Goal: Task Accomplishment & Management: Manage account settings

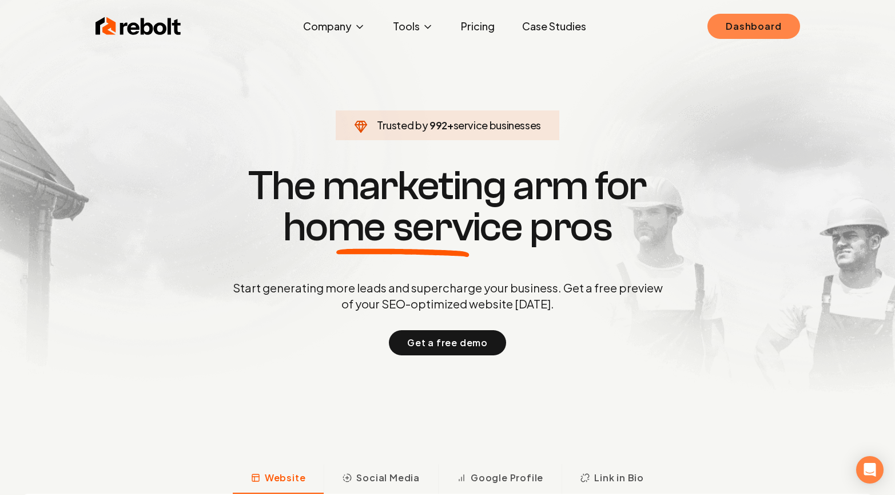
click at [769, 21] on link "Dashboard" at bounding box center [754, 26] width 92 height 25
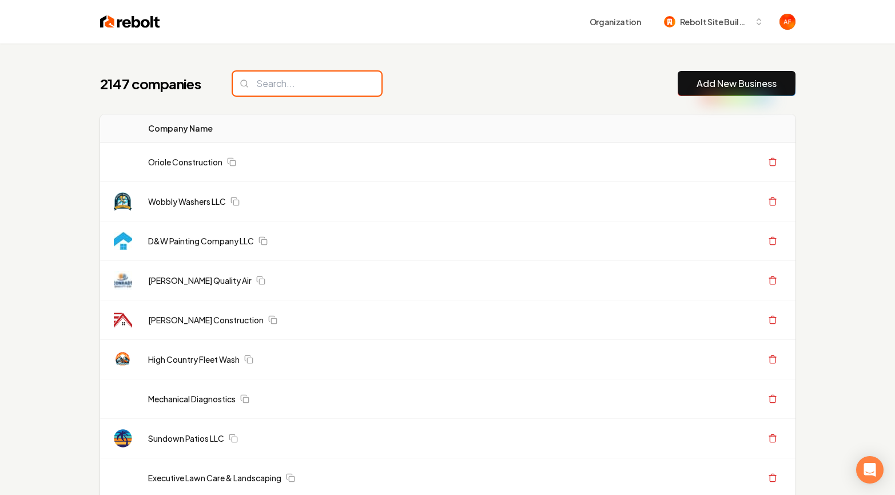
click at [298, 88] on input "search" at bounding box center [307, 84] width 149 height 24
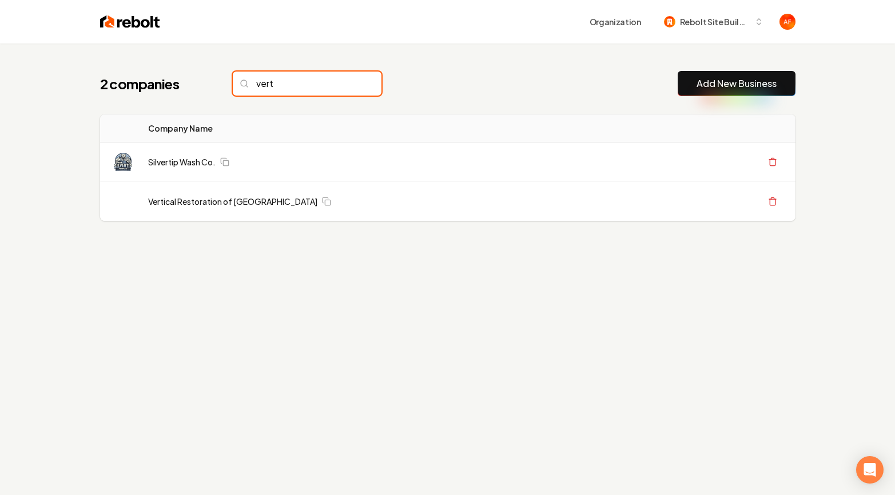
click at [284, 80] on input "vert" at bounding box center [307, 84] width 149 height 24
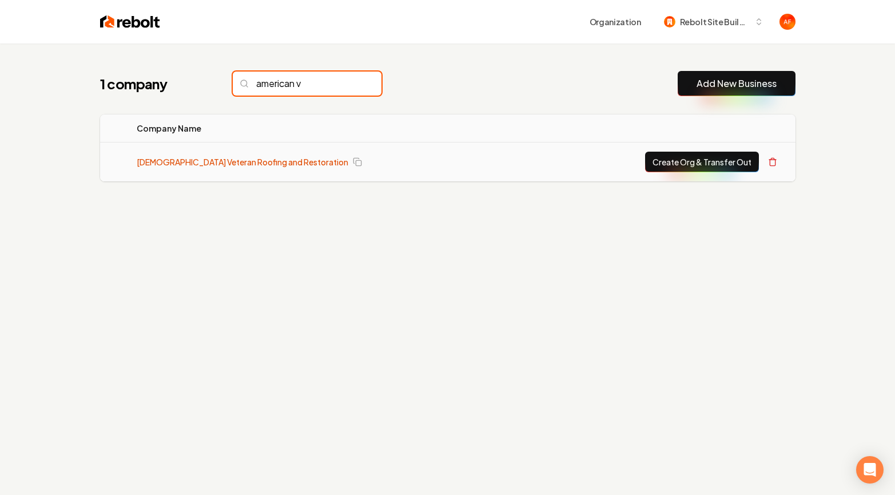
type input "american v"
click at [218, 161] on link "American Veteran Roofing and Restoration" at bounding box center [243, 161] width 212 height 11
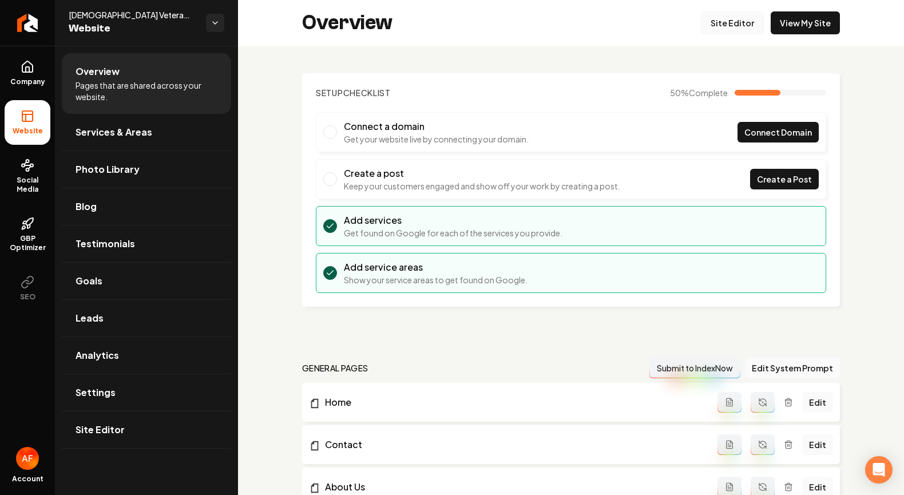
click at [717, 30] on link "Site Editor" at bounding box center [732, 22] width 63 height 23
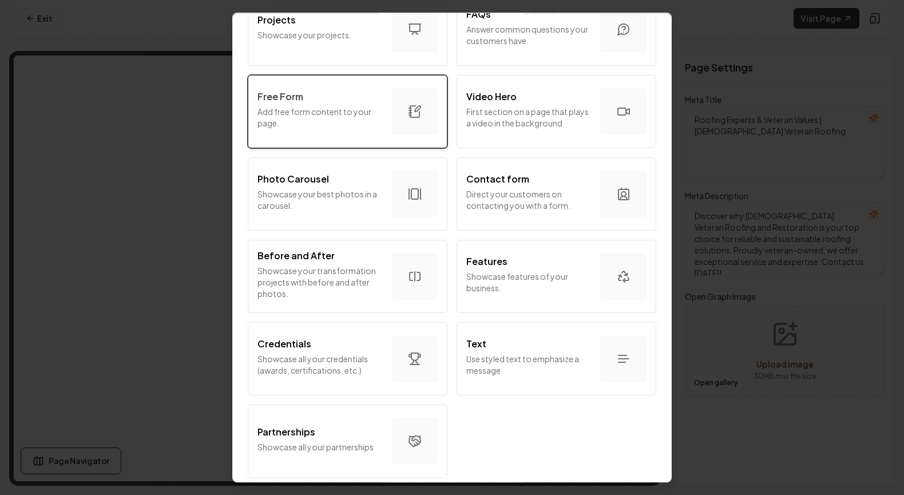
scroll to position [609, 0]
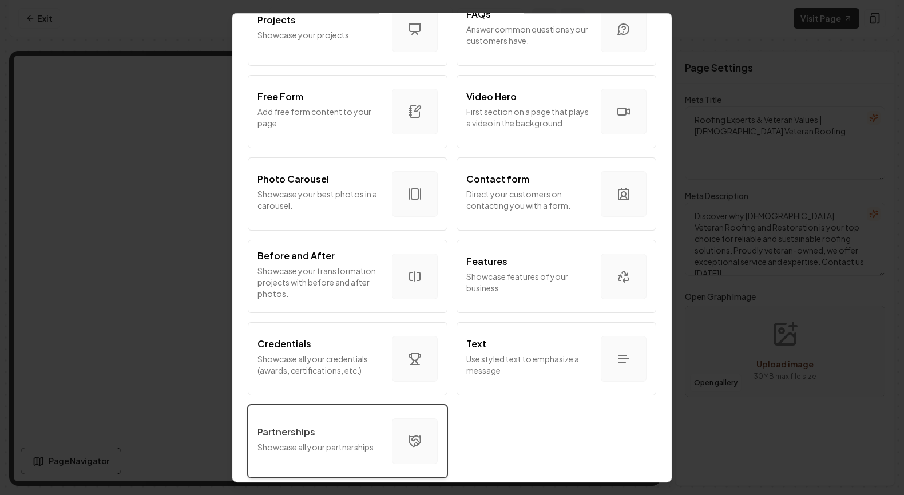
click at [327, 425] on div "Partnerships" at bounding box center [319, 432] width 125 height 14
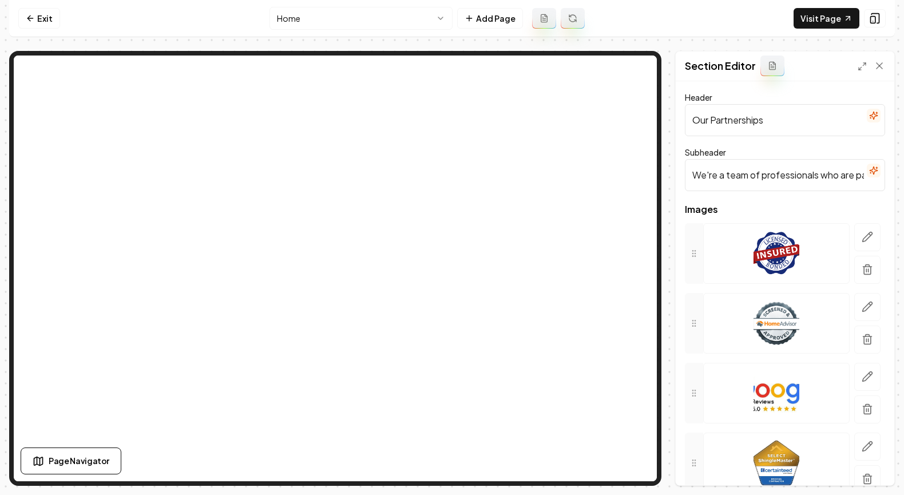
click at [762, 122] on input "Our Partnerships" at bounding box center [785, 120] width 200 height 32
type input "Brands We Trust"
click at [842, 179] on input "We're a team of professionals who are passionate about what we do." at bounding box center [785, 175] width 200 height 32
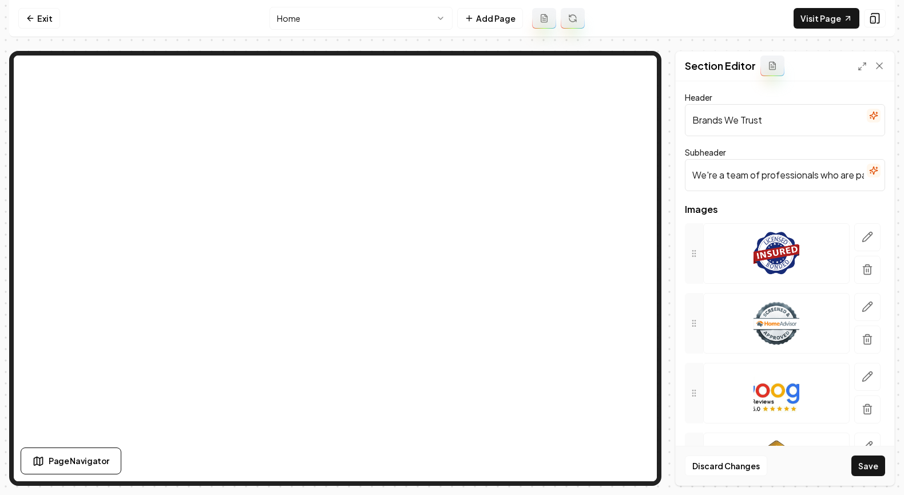
click at [842, 179] on input "We're a team of professionals who are passionate about what we do." at bounding box center [785, 175] width 200 height 32
click at [862, 235] on icon "button" at bounding box center [867, 236] width 11 height 11
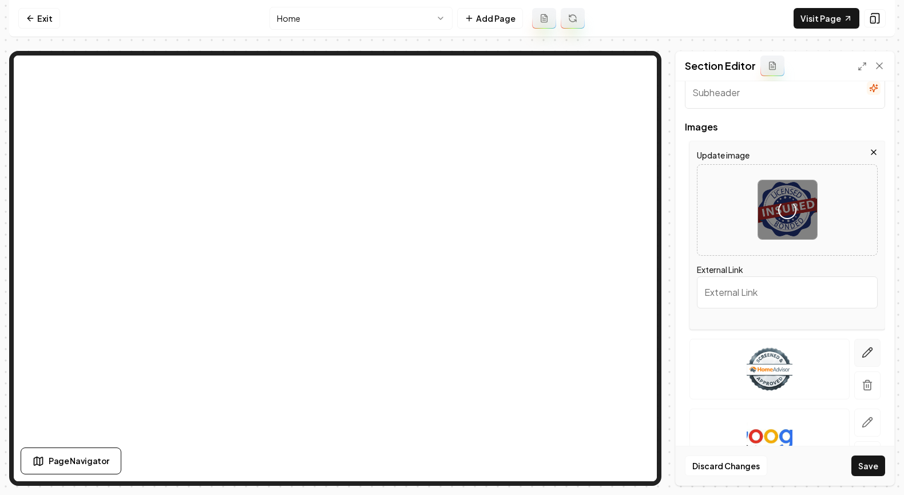
scroll to position [83, 0]
click at [862, 346] on icon "button" at bounding box center [867, 351] width 11 height 11
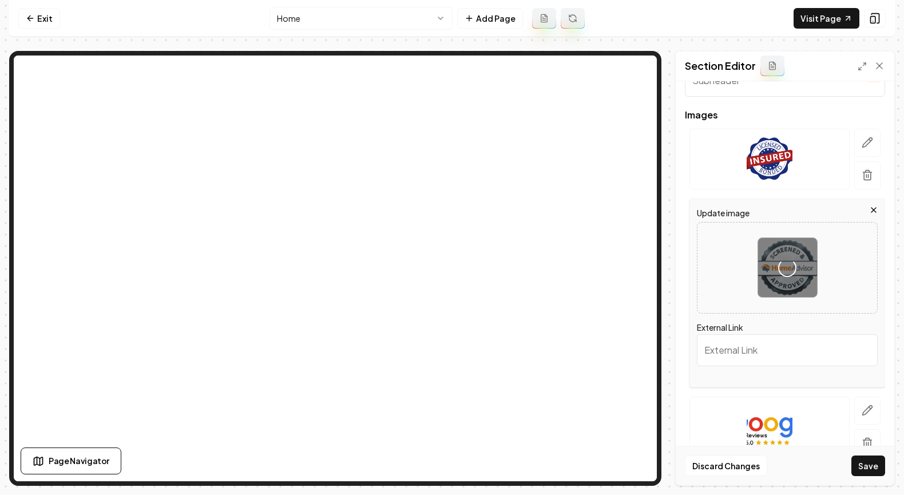
scroll to position [219, 0]
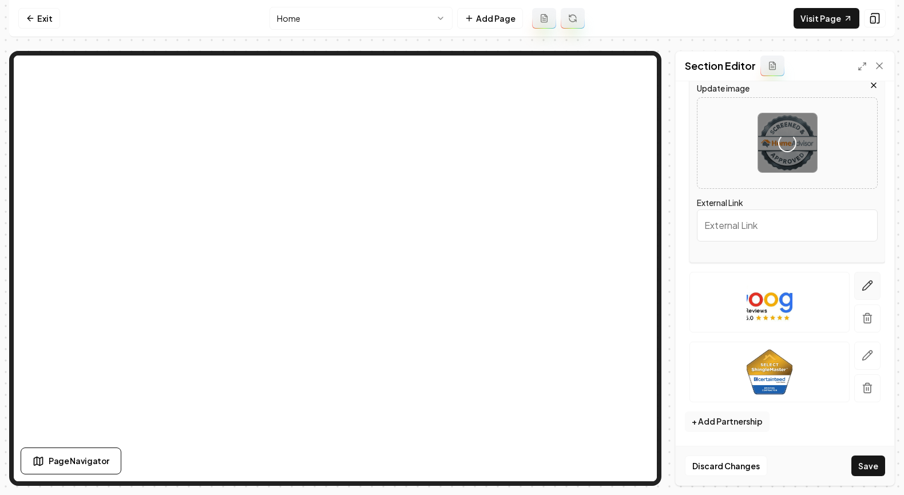
click at [862, 290] on icon "button" at bounding box center [867, 285] width 11 height 11
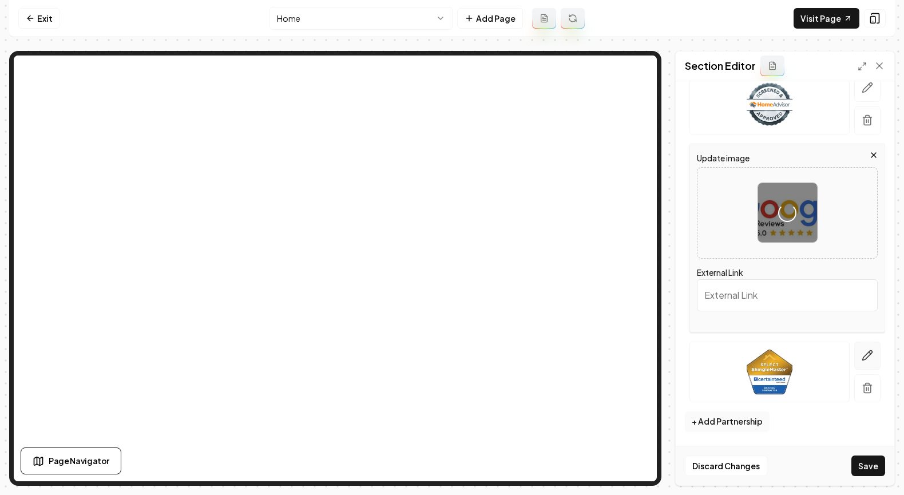
click at [862, 351] on icon "button" at bounding box center [867, 355] width 11 height 11
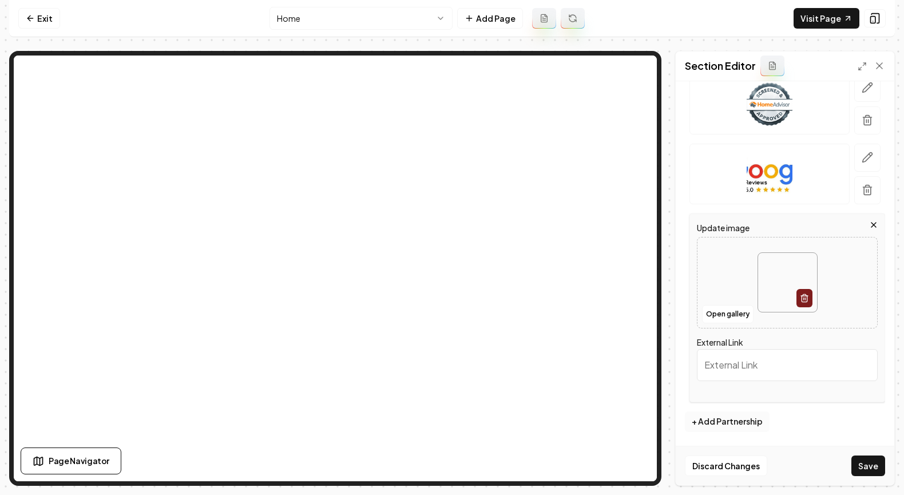
click at [723, 421] on button "+ Add Partnership" at bounding box center [727, 421] width 85 height 21
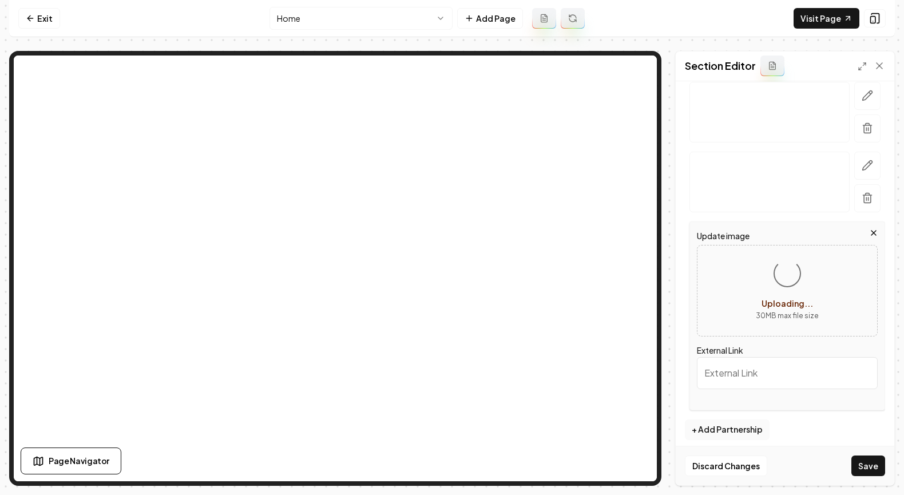
scroll to position [289, 0]
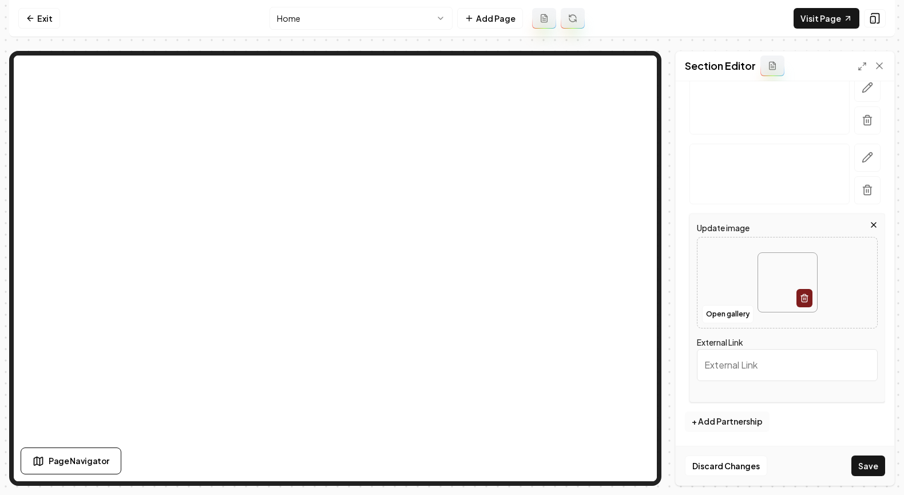
click at [729, 423] on button "+ Add Partnership" at bounding box center [727, 421] width 85 height 21
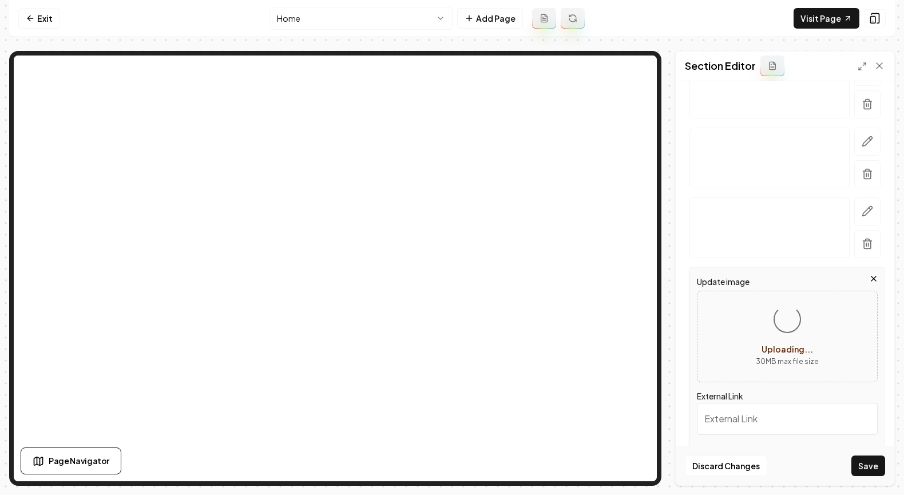
scroll to position [359, 0]
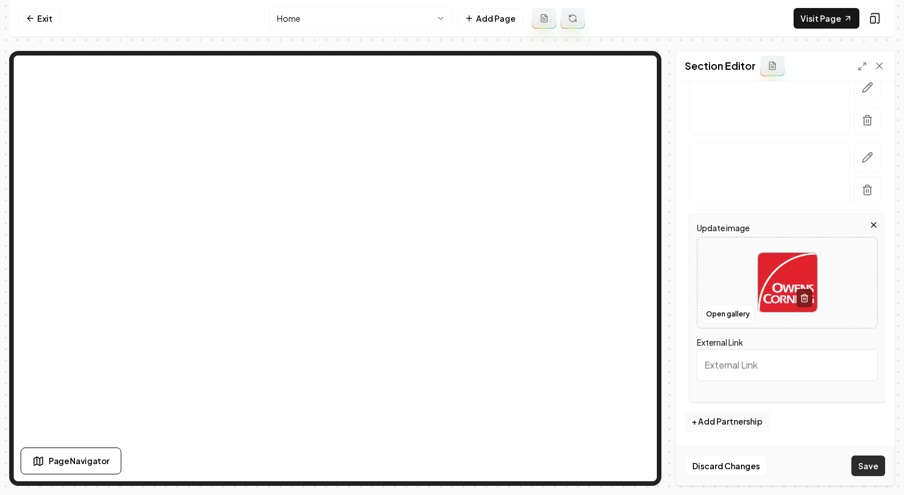
click at [871, 464] on button "Save" at bounding box center [868, 465] width 34 height 21
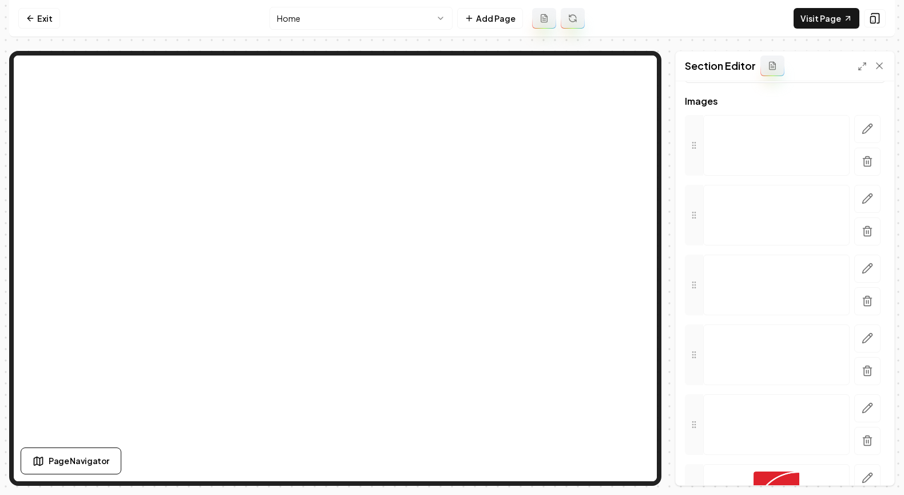
scroll to position [101, 0]
click at [794, 427] on img at bounding box center [777, 432] width 46 height 46
click at [862, 410] on icon "button" at bounding box center [867, 414] width 11 height 11
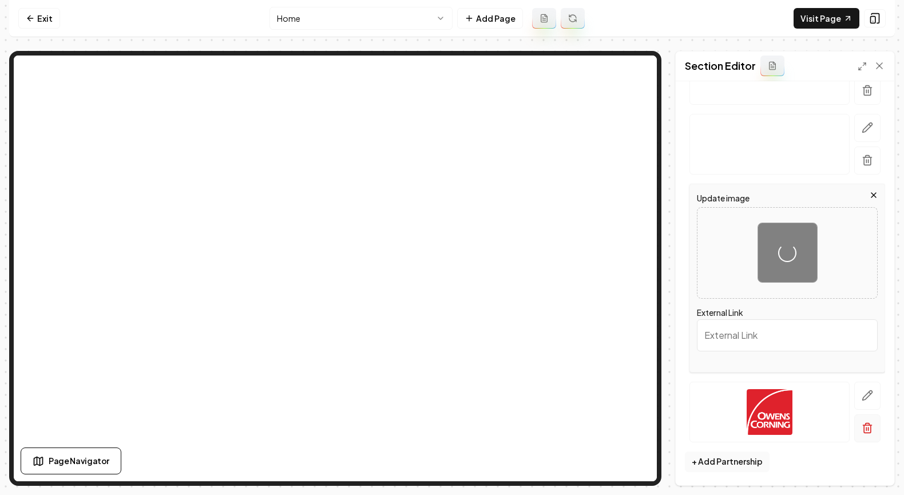
scroll to position [319, 0]
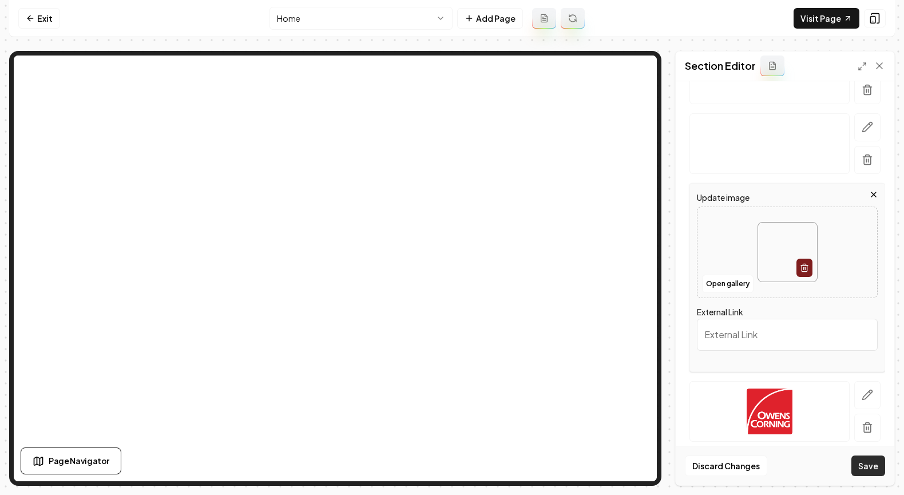
click at [878, 465] on button "Save" at bounding box center [868, 465] width 34 height 21
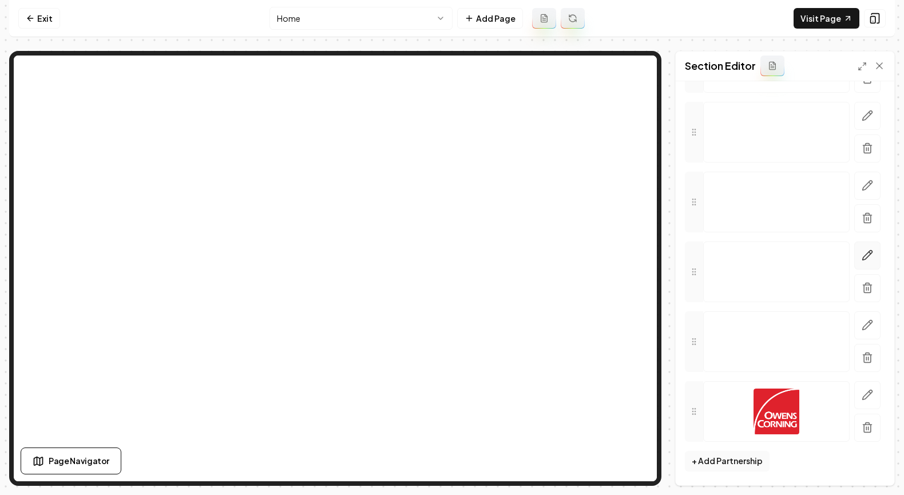
click at [862, 255] on icon "button" at bounding box center [867, 254] width 11 height 11
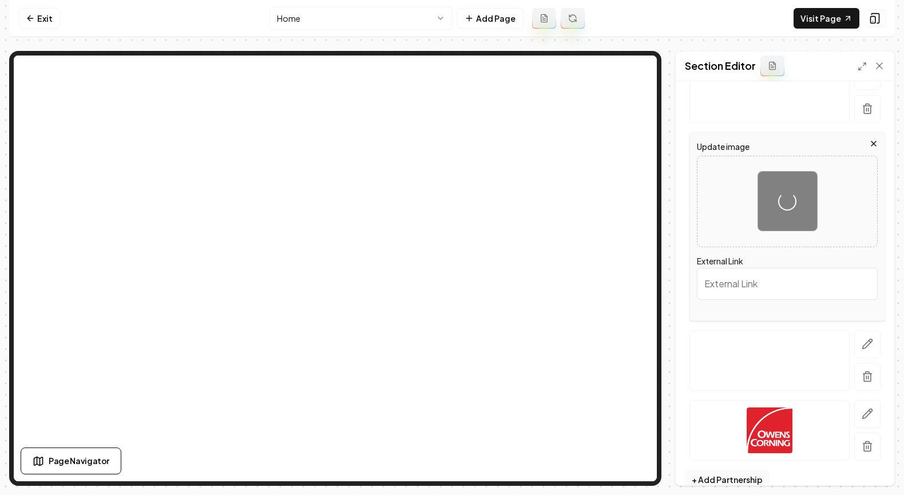
scroll to position [319, 0]
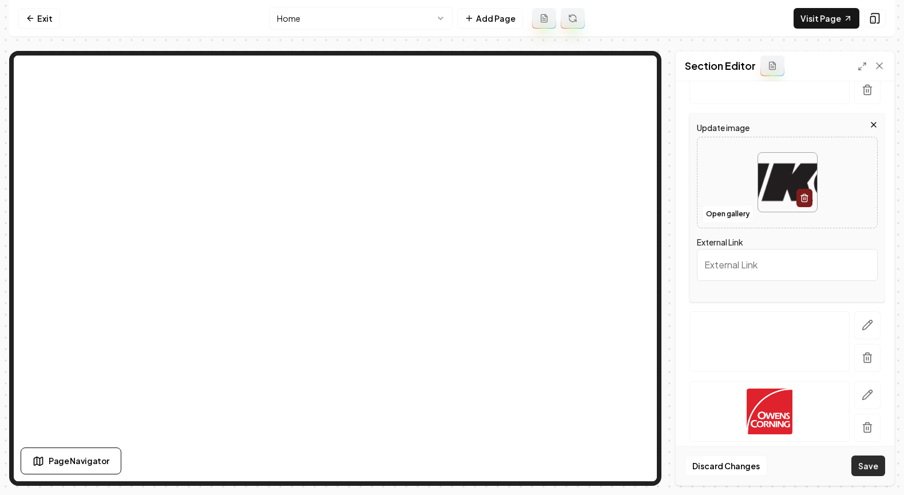
click at [877, 466] on button "Save" at bounding box center [868, 465] width 34 height 21
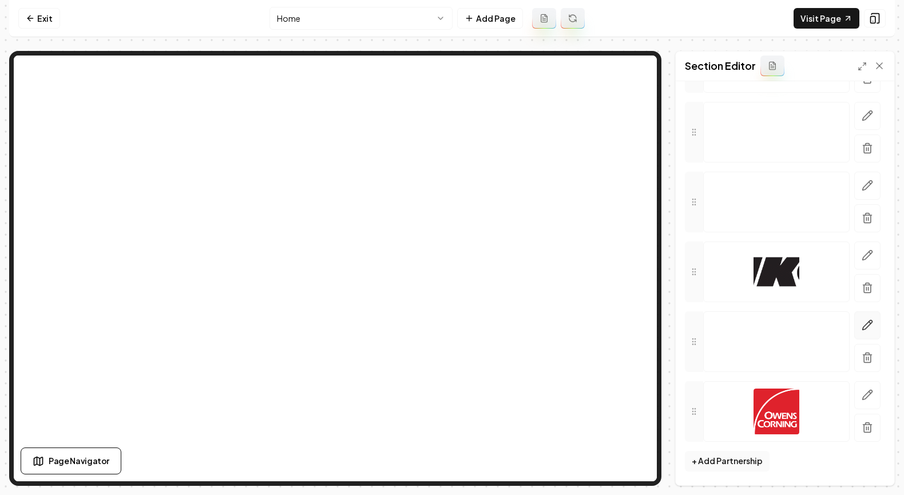
click at [862, 321] on icon "button" at bounding box center [867, 324] width 11 height 11
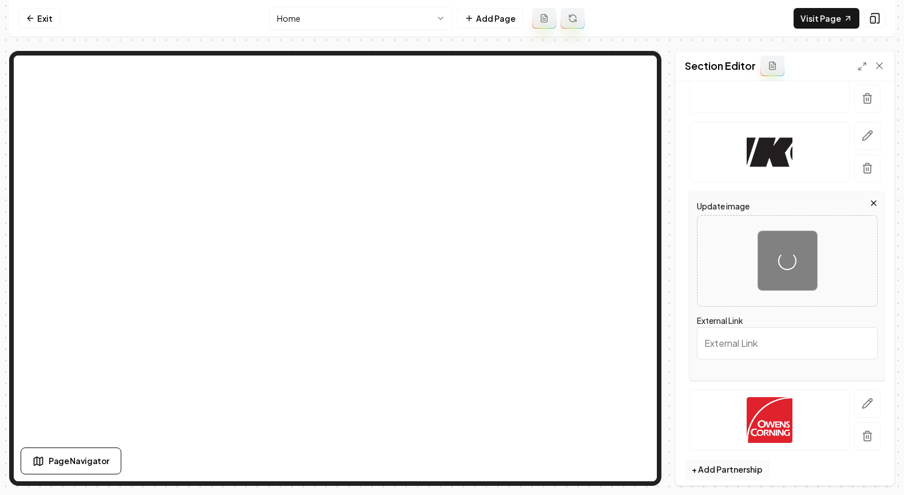
scroll to position [319, 0]
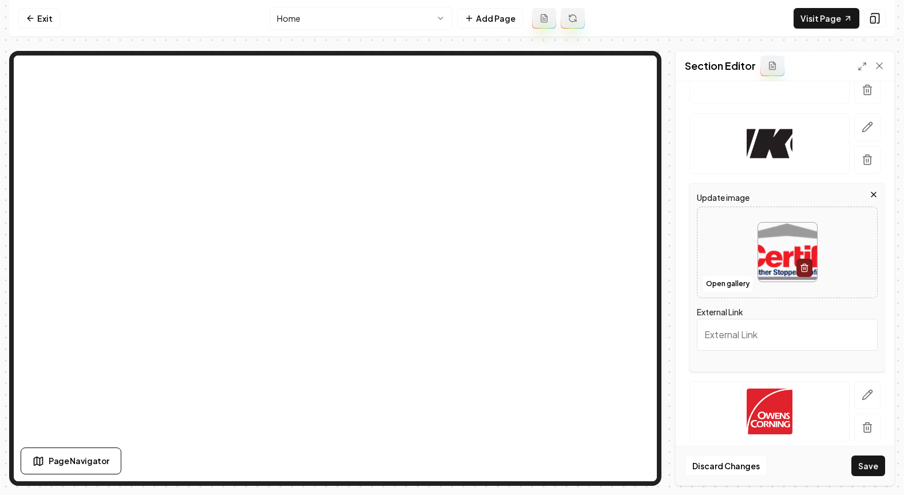
click at [865, 468] on button "Save" at bounding box center [868, 465] width 34 height 21
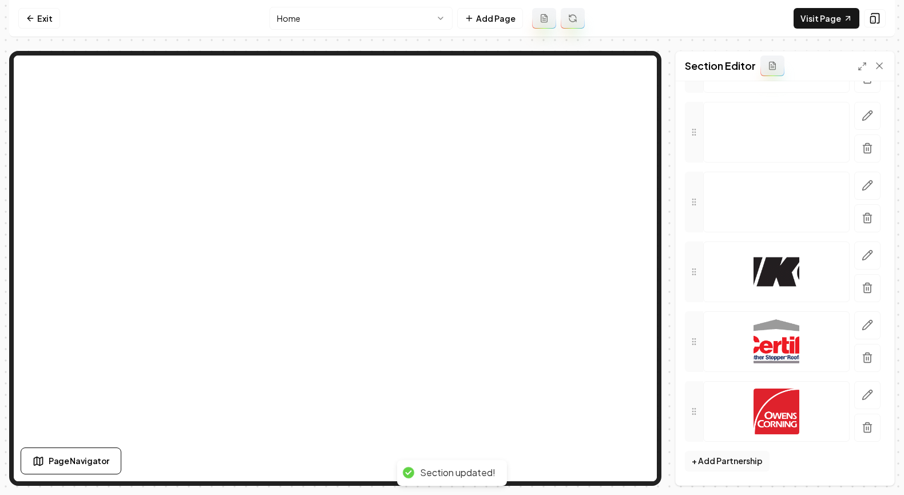
scroll to position [191, 0]
click at [854, 184] on button "button" at bounding box center [867, 186] width 26 height 28
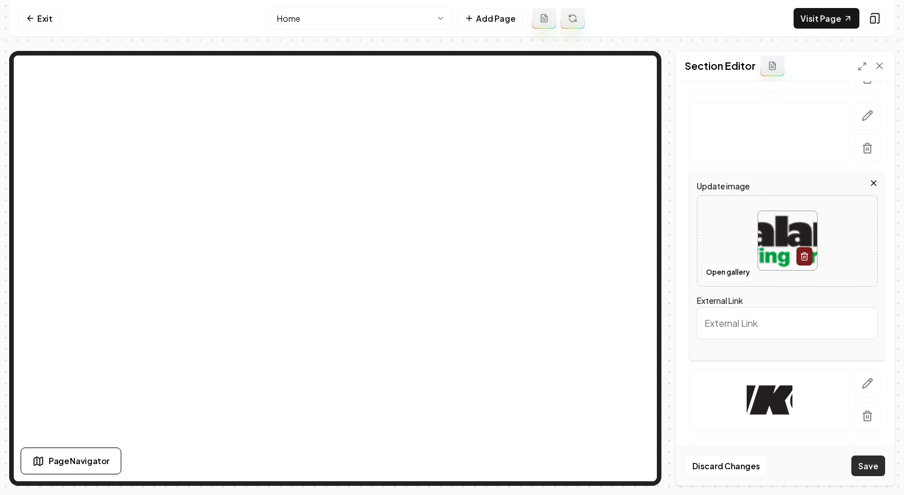
click at [869, 464] on button "Save" at bounding box center [868, 465] width 34 height 21
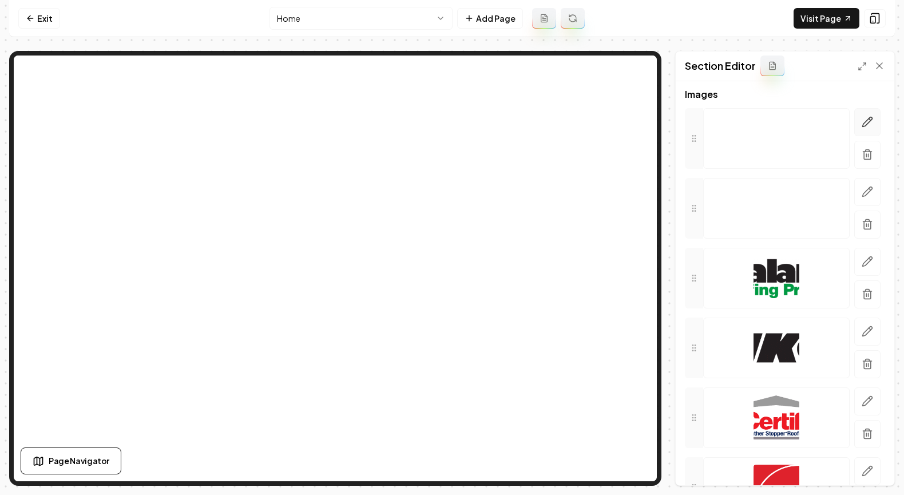
scroll to position [99, 0]
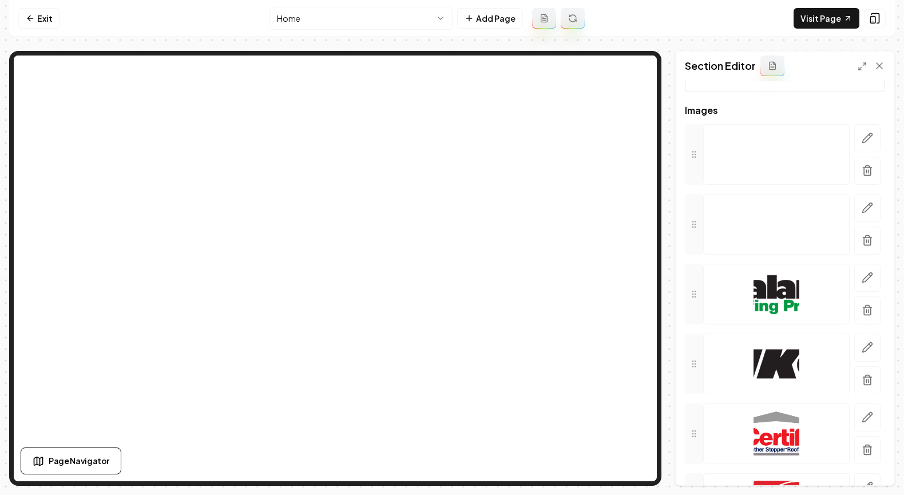
click at [858, 199] on button "button" at bounding box center [867, 208] width 26 height 28
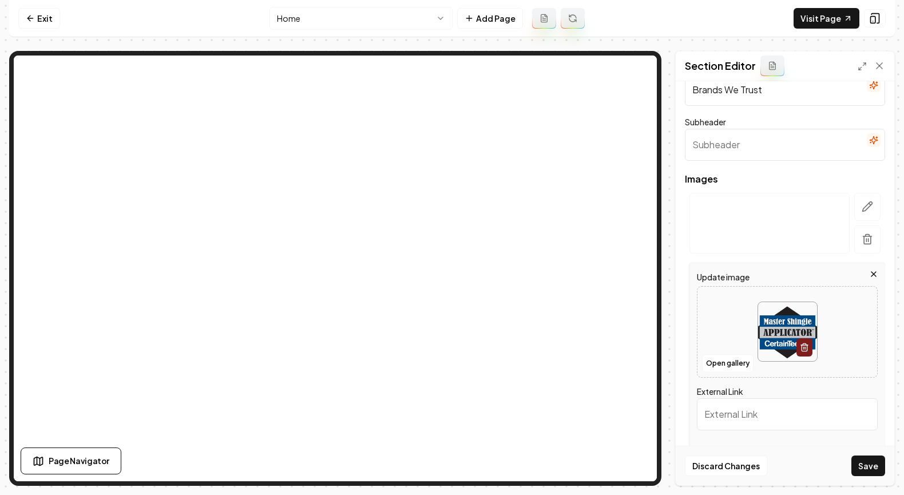
scroll to position [112, 0]
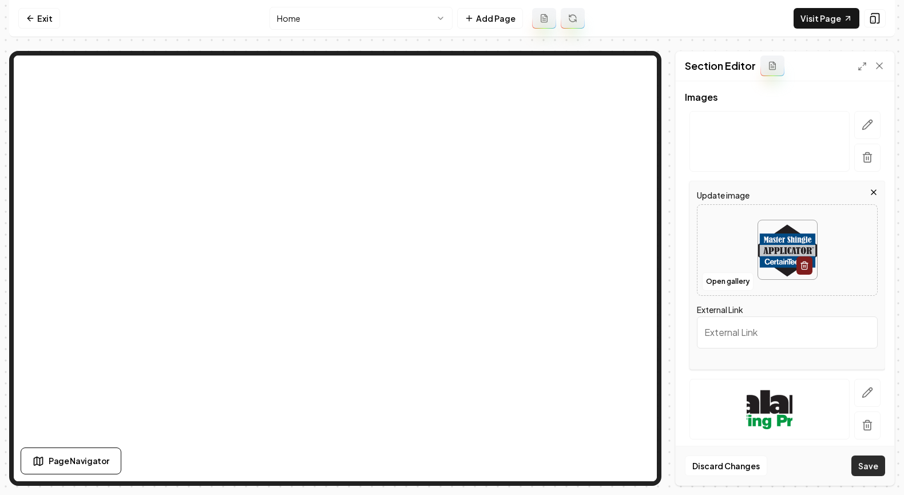
click at [874, 469] on button "Save" at bounding box center [868, 465] width 34 height 21
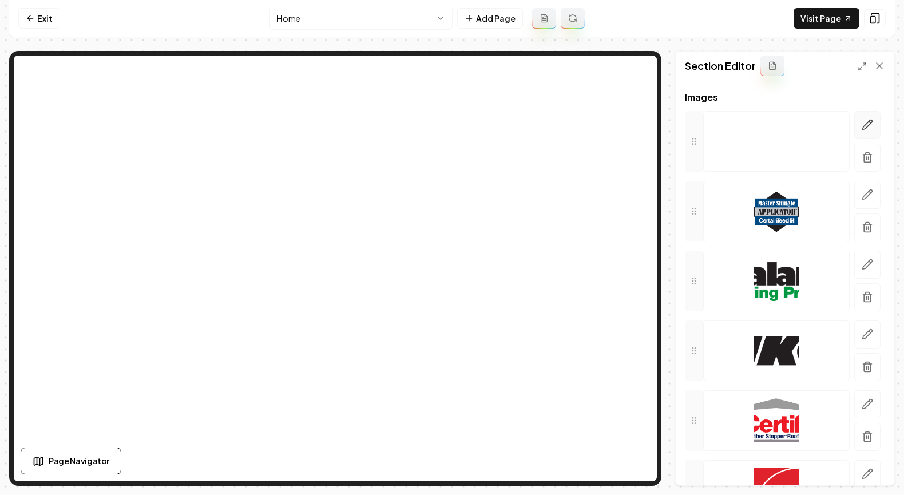
click at [864, 121] on icon "button" at bounding box center [867, 124] width 11 height 11
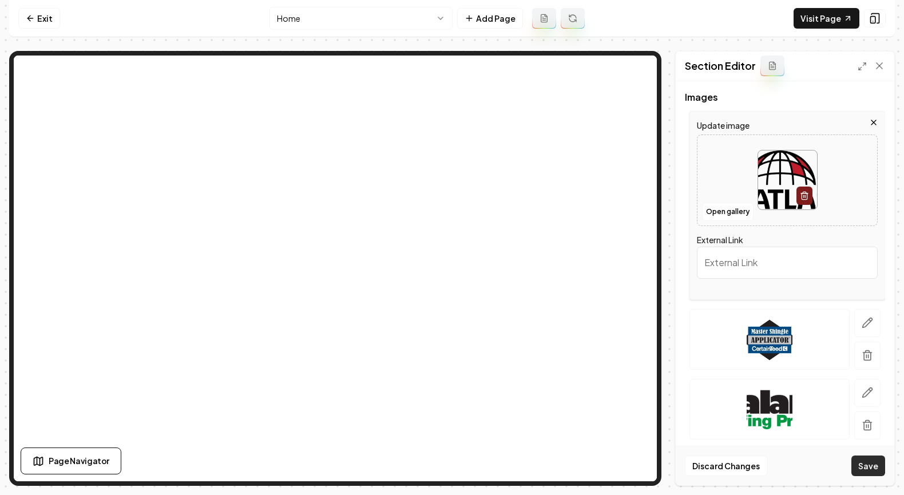
click at [864, 467] on button "Save" at bounding box center [868, 465] width 34 height 21
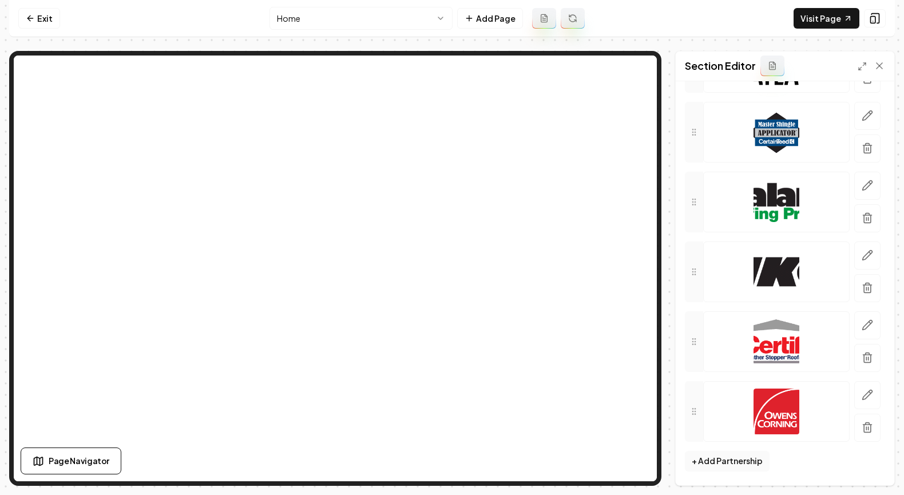
scroll to position [0, 0]
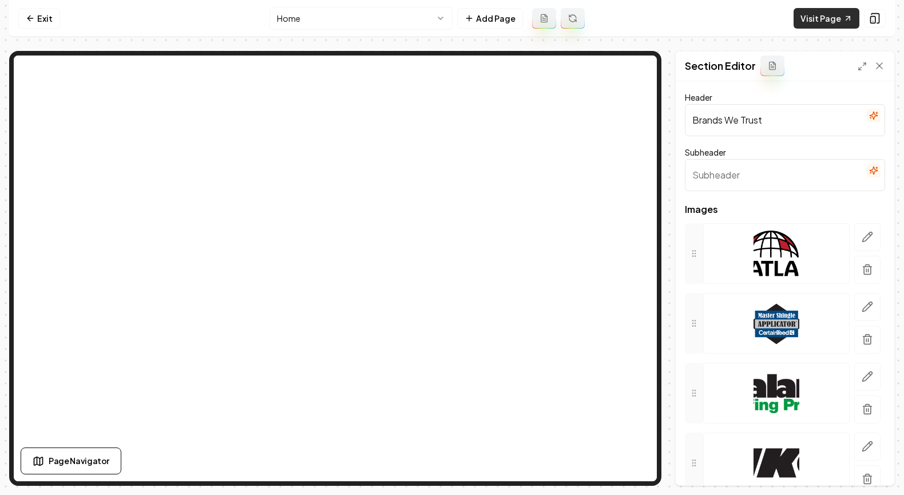
click at [819, 25] on link "Visit Page" at bounding box center [827, 18] width 66 height 21
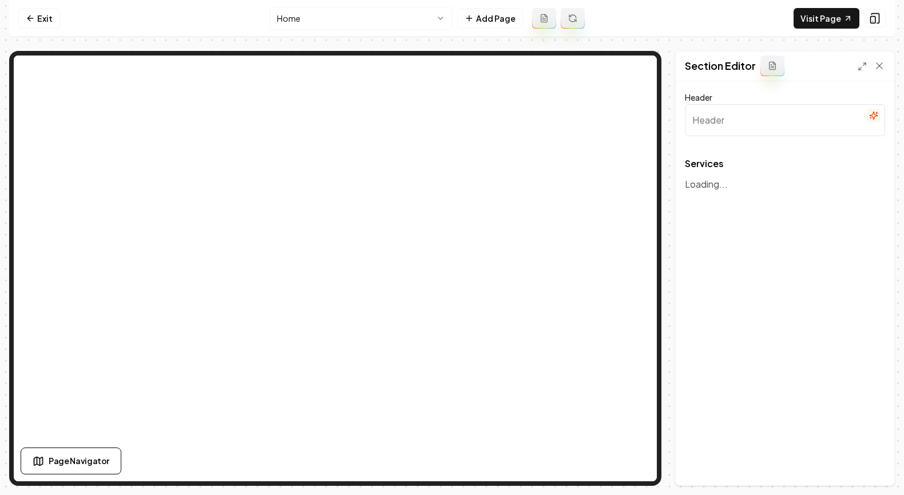
type input "Our Expert Roofing & Restoration Services"
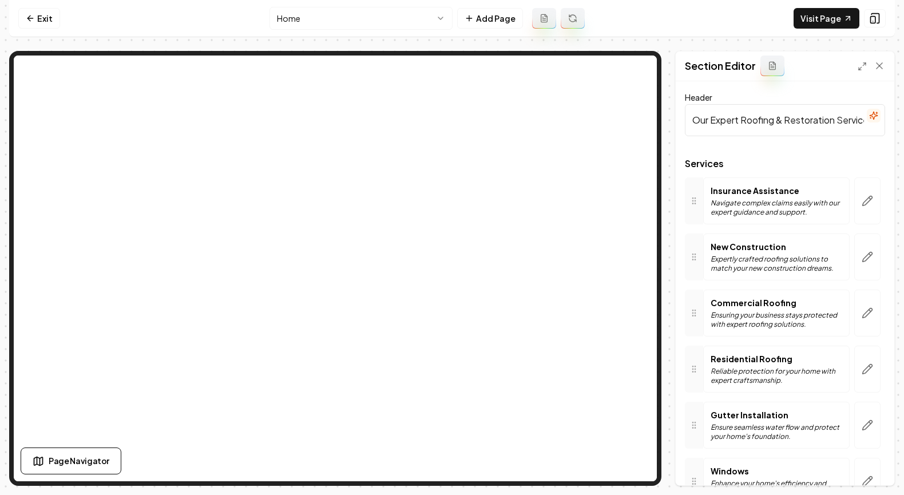
click at [872, 204] on div at bounding box center [867, 200] width 35 height 47
click at [866, 202] on button "button" at bounding box center [867, 200] width 26 height 47
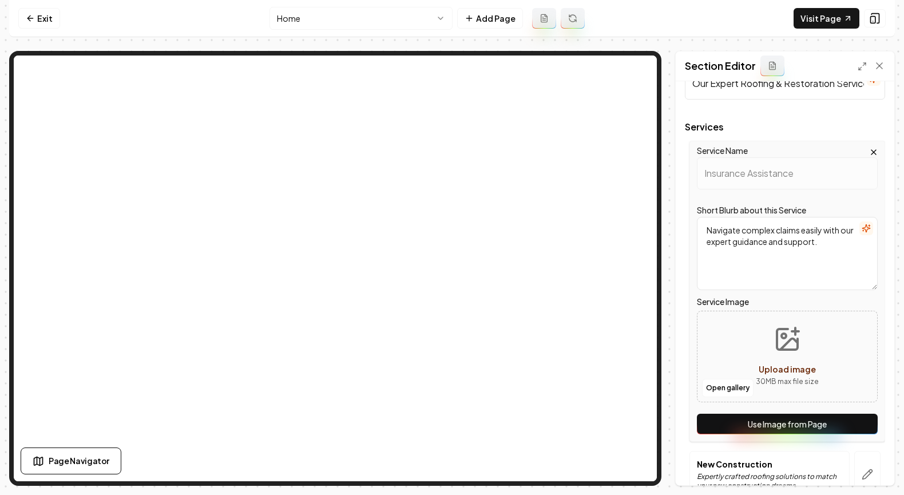
scroll to position [203, 0]
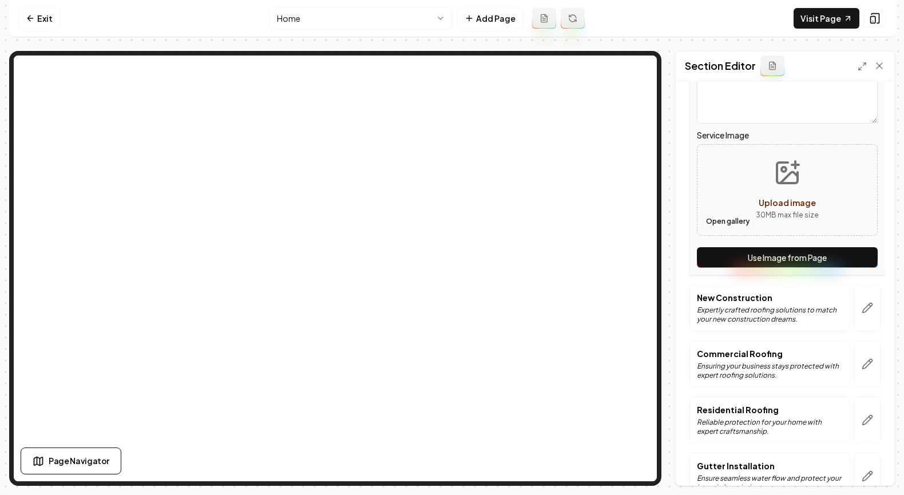
click at [719, 214] on button "Open gallery" at bounding box center [727, 221] width 51 height 18
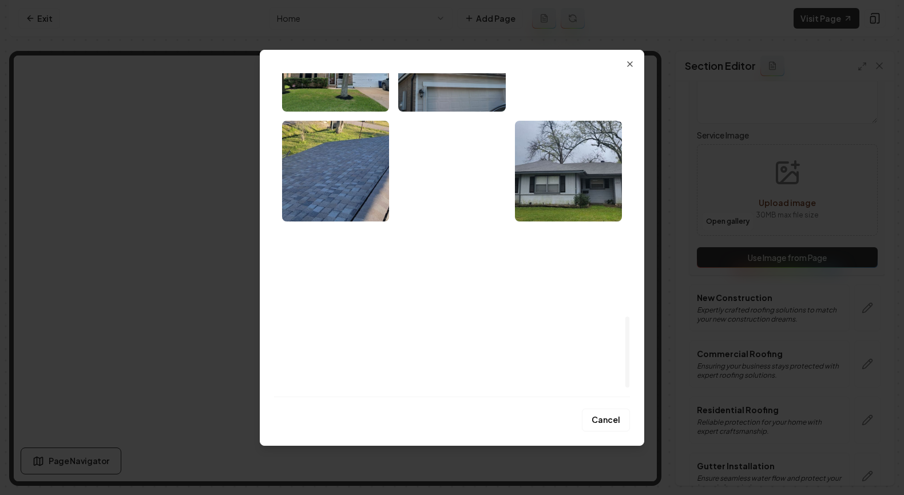
scroll to position [1137, 0]
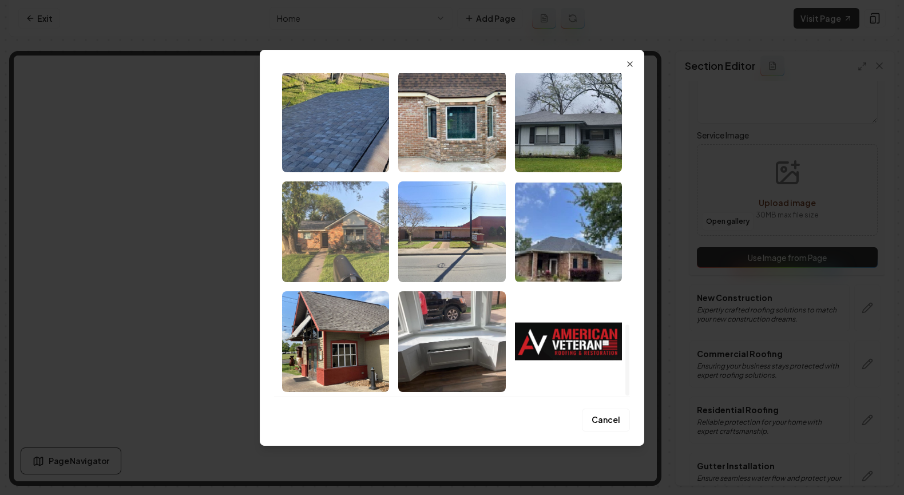
click at [327, 228] on img "Select image image_68a4a13f5c7cd75eb872e70c.jpeg" at bounding box center [335, 231] width 107 height 101
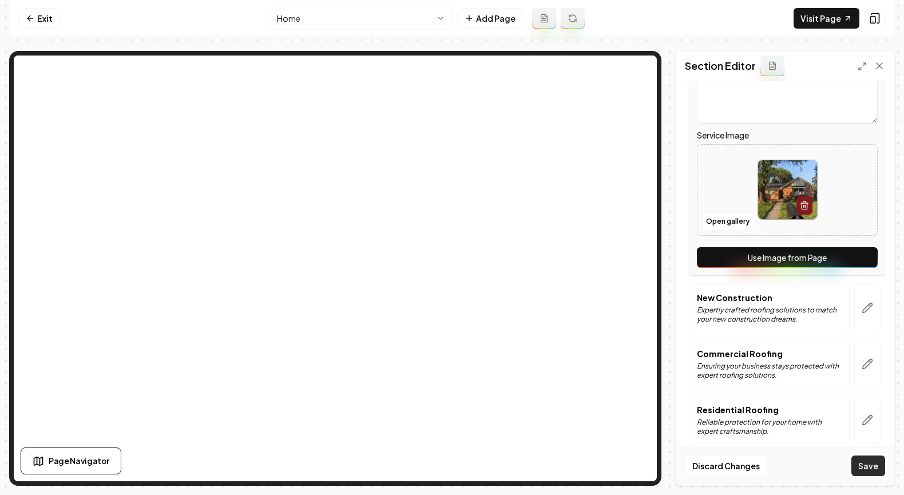
click at [859, 459] on button "Save" at bounding box center [868, 465] width 34 height 21
click at [863, 309] on icon "button" at bounding box center [867, 307] width 11 height 11
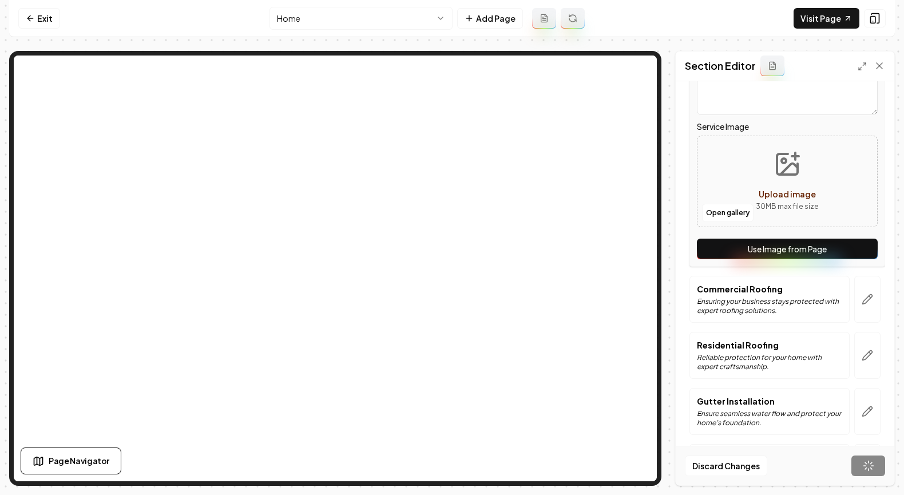
scroll to position [425, 0]
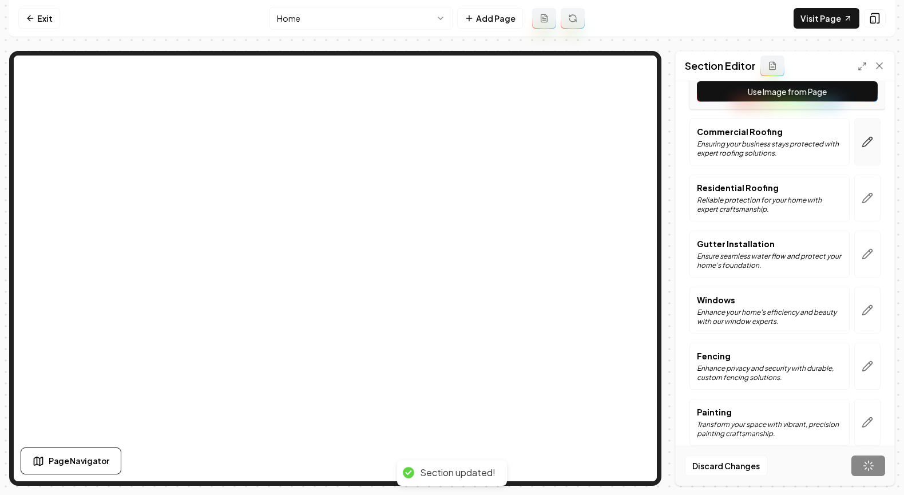
click at [862, 140] on icon "button" at bounding box center [867, 141] width 11 height 11
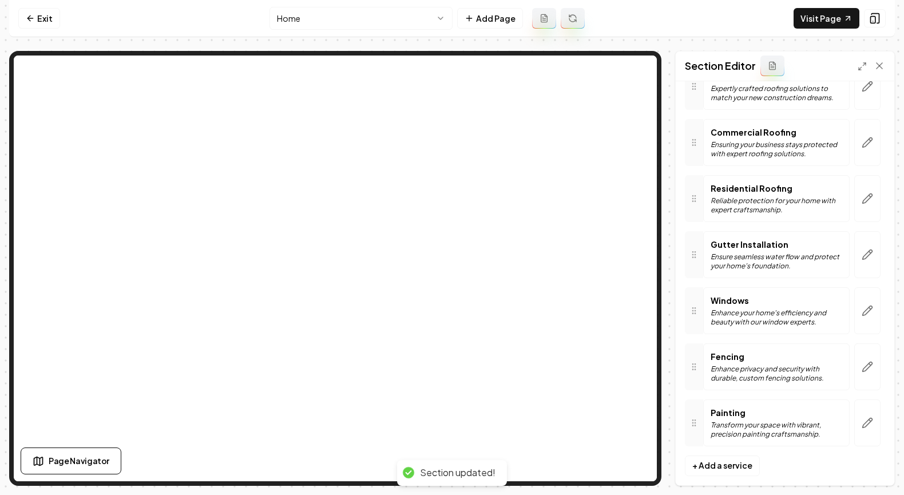
scroll to position [0, 0]
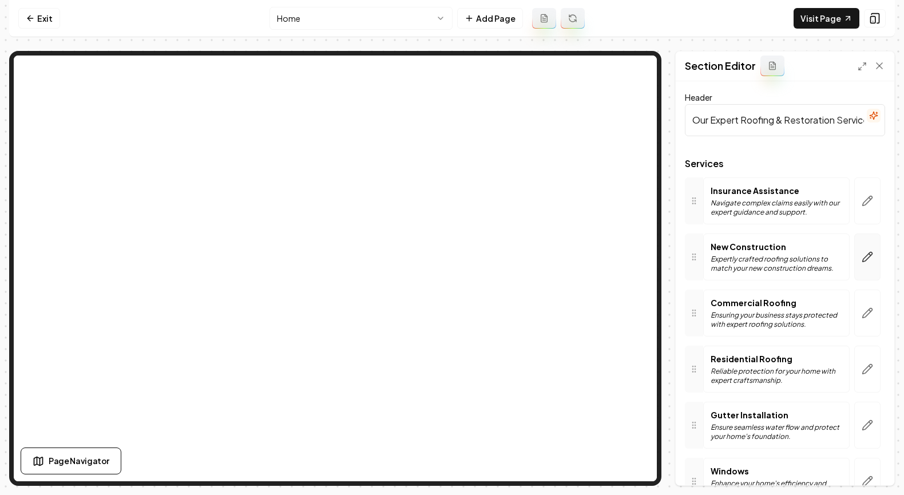
click at [862, 258] on icon "button" at bounding box center [867, 256] width 11 height 11
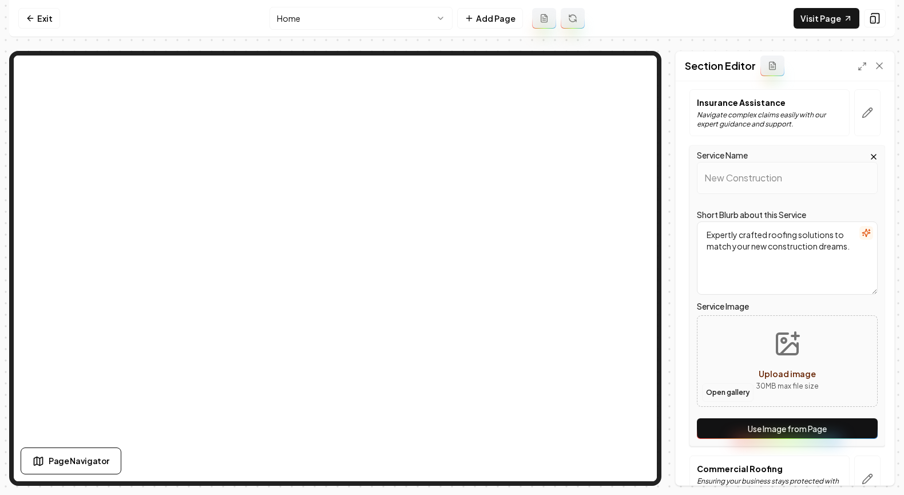
scroll to position [94, 0]
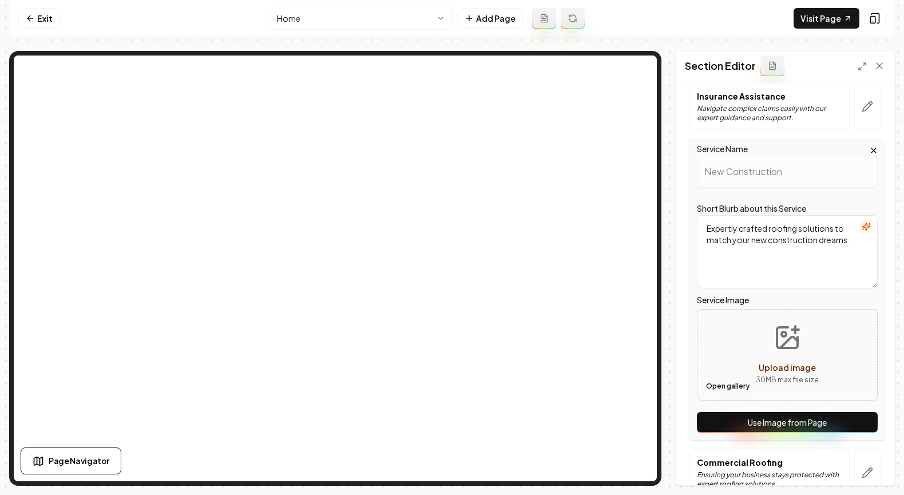
click at [727, 386] on button "Open gallery" at bounding box center [727, 386] width 51 height 18
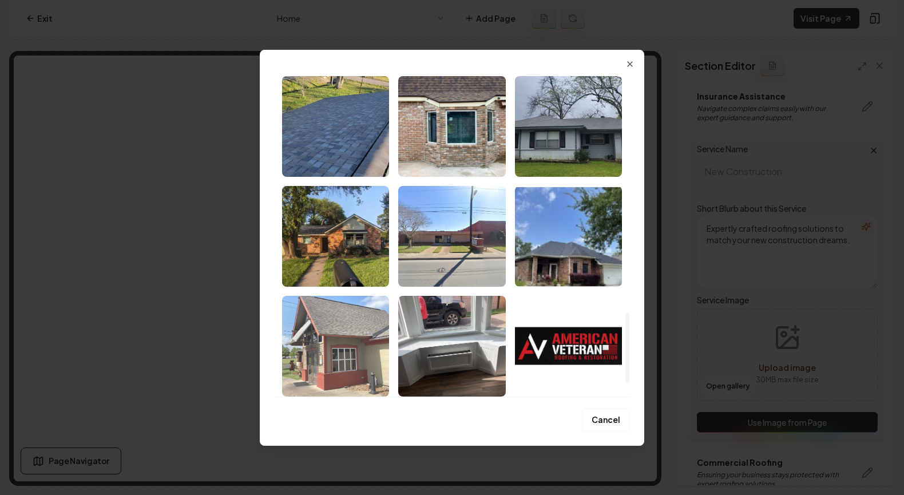
scroll to position [1137, 0]
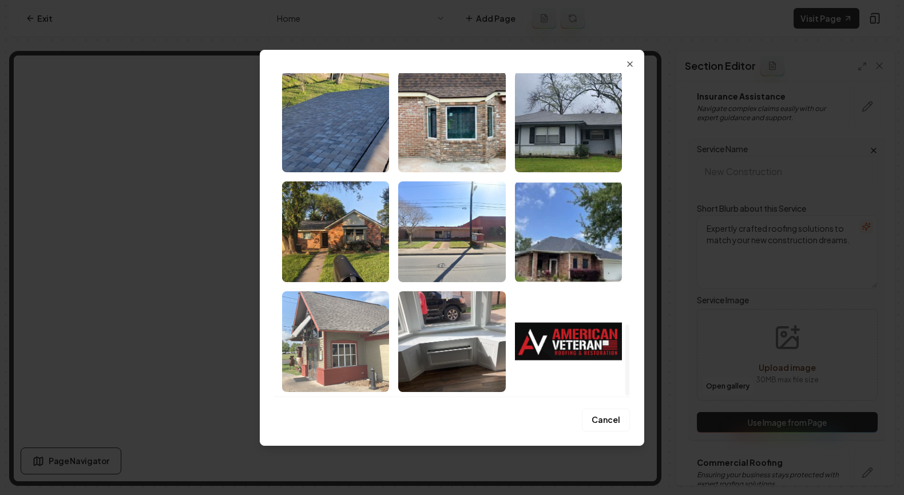
click at [344, 323] on img "Select image image_68a4a13f5c7cd75eb872e7b5.jpeg" at bounding box center [335, 341] width 107 height 101
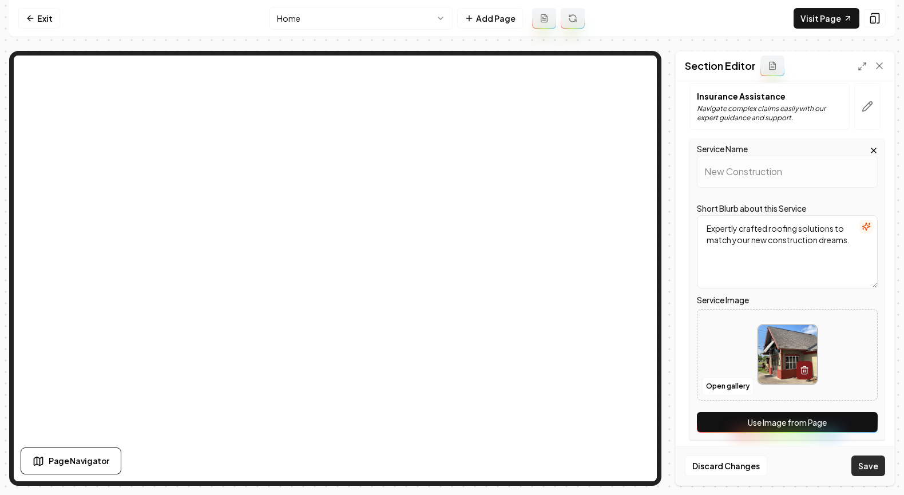
click at [867, 465] on button "Save" at bounding box center [868, 465] width 34 height 21
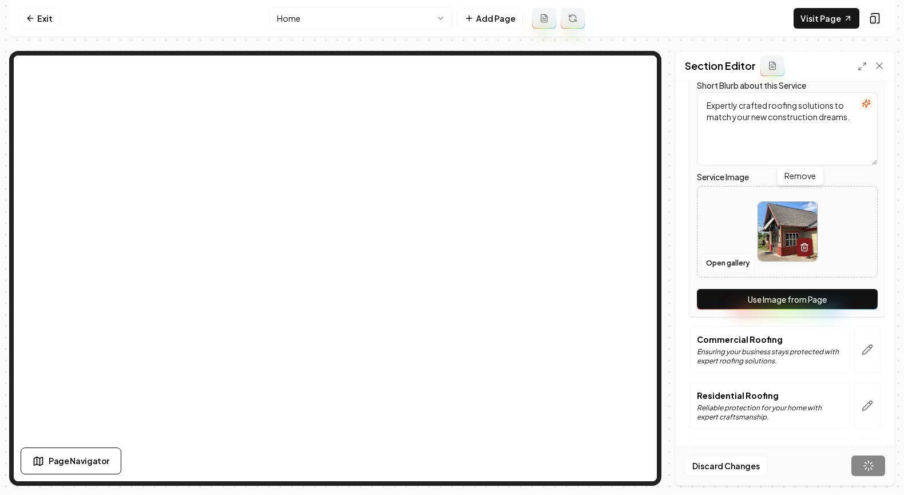
scroll to position [340, 0]
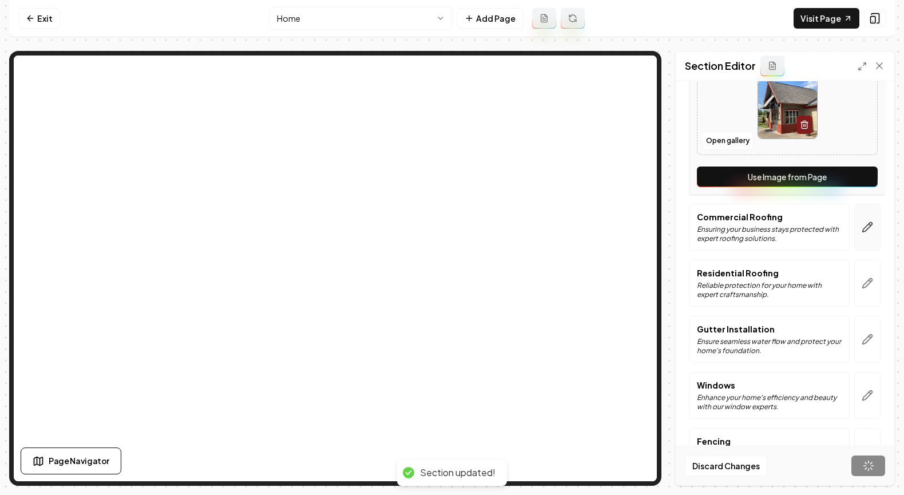
click at [862, 228] on icon "button" at bounding box center [867, 226] width 11 height 11
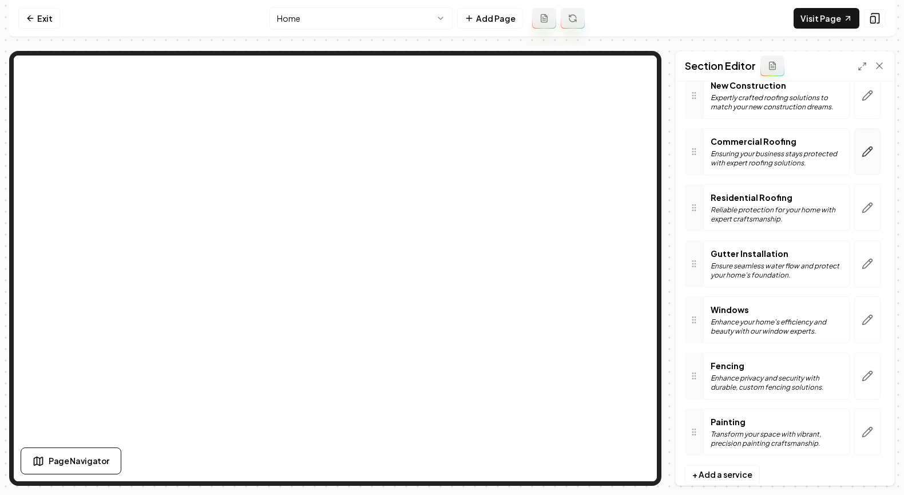
click at [862, 149] on icon "button" at bounding box center [867, 151] width 11 height 11
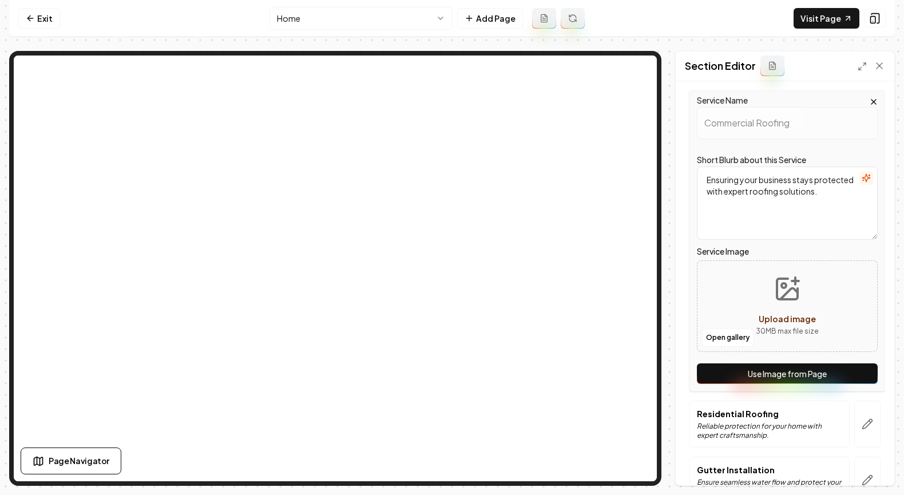
scroll to position [268, 0]
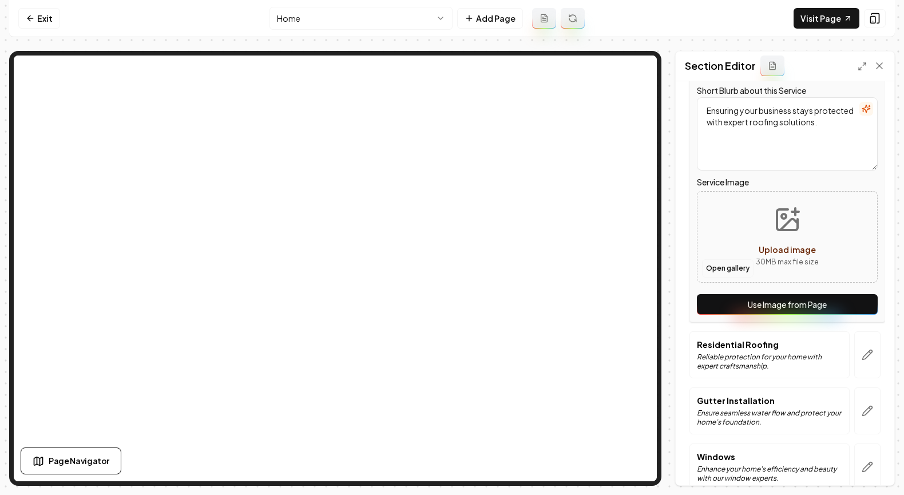
click at [733, 275] on button "Open gallery" at bounding box center [727, 268] width 51 height 18
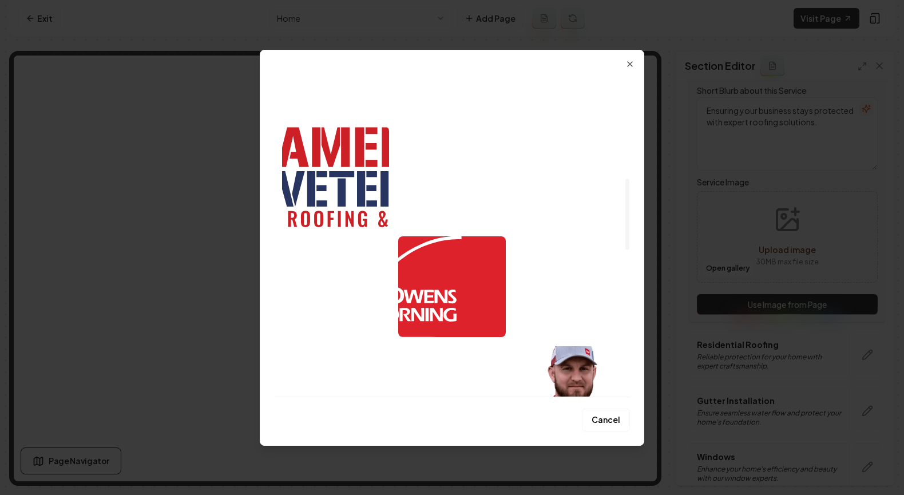
scroll to position [395, 0]
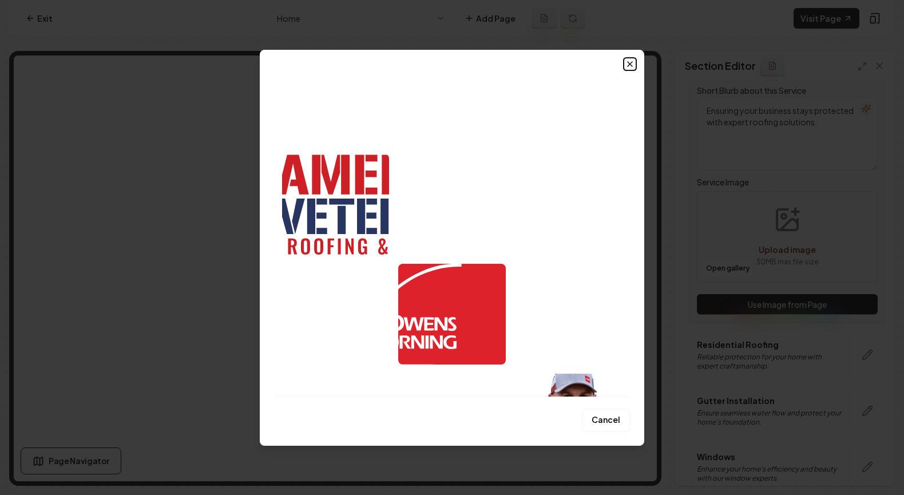
click at [628, 62] on icon "button" at bounding box center [630, 64] width 5 height 5
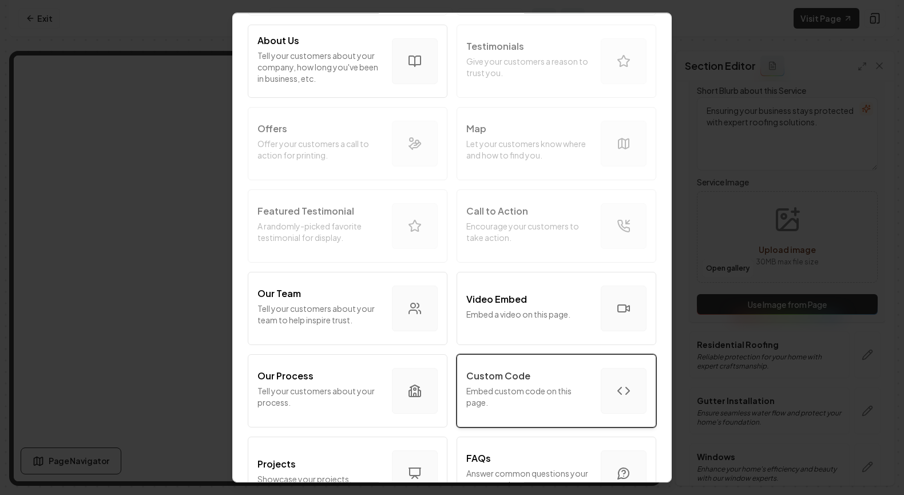
scroll to position [245, 0]
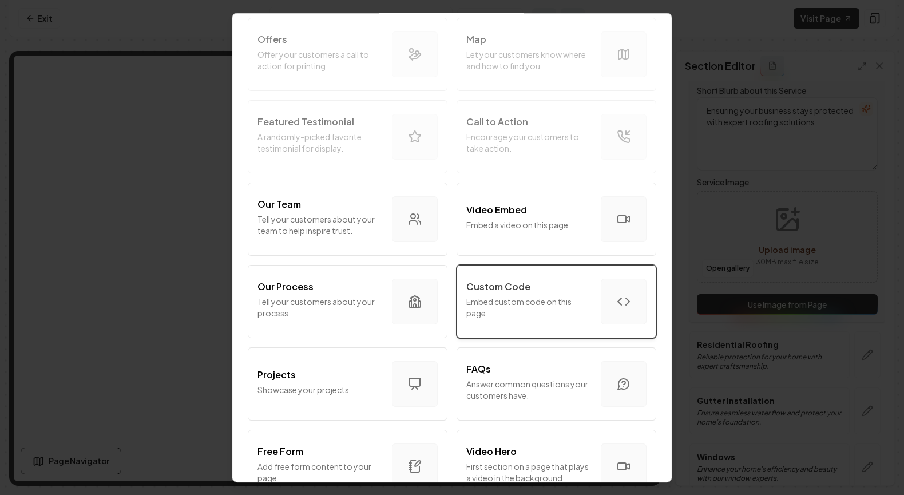
click at [528, 295] on div "Custom Code Embed custom code on this page." at bounding box center [528, 301] width 125 height 43
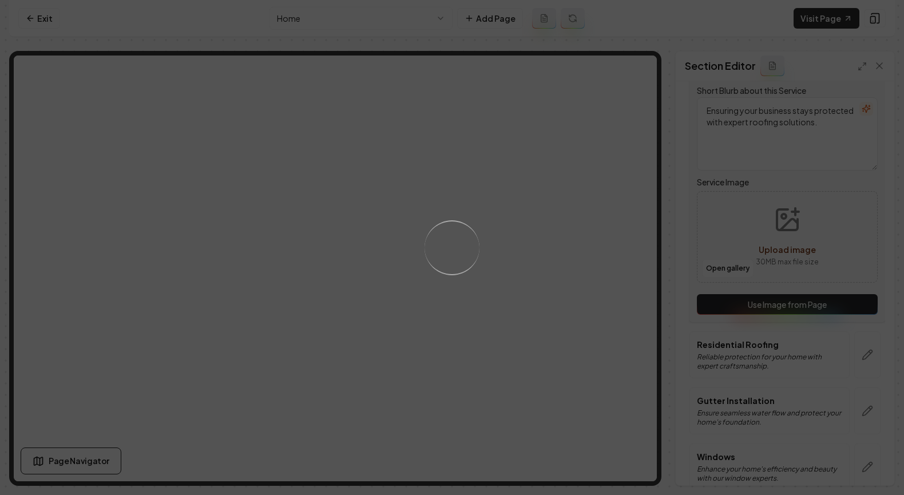
scroll to position [0, 0]
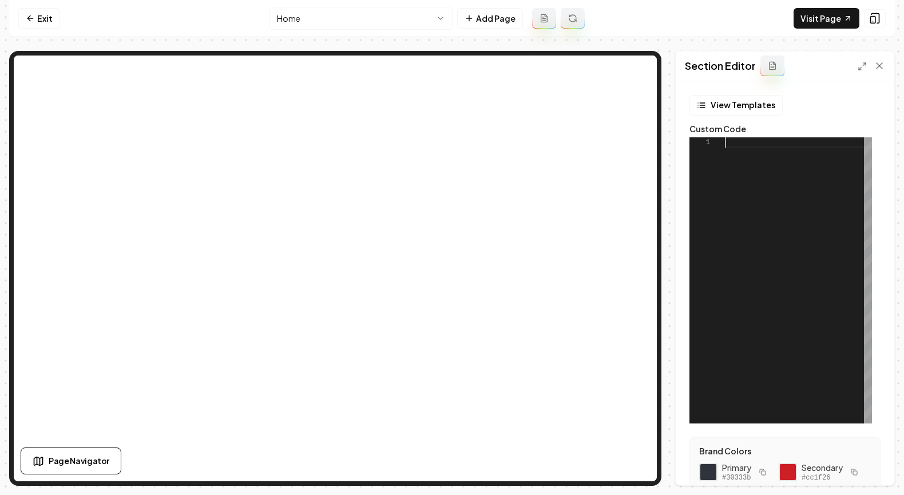
click at [816, 263] on div at bounding box center [798, 280] width 147 height 286
type textarea "**********"
click at [866, 470] on button "Save" at bounding box center [868, 465] width 34 height 21
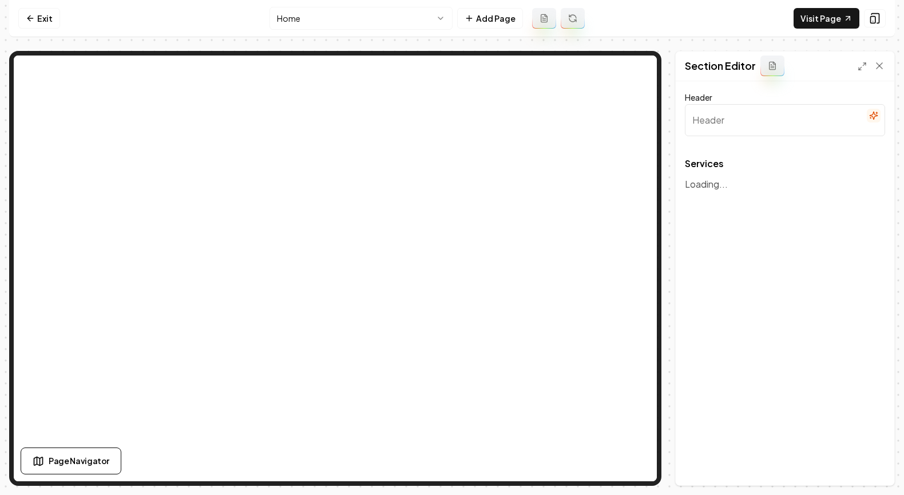
type input "Our Expert Roofing & Restoration Services"
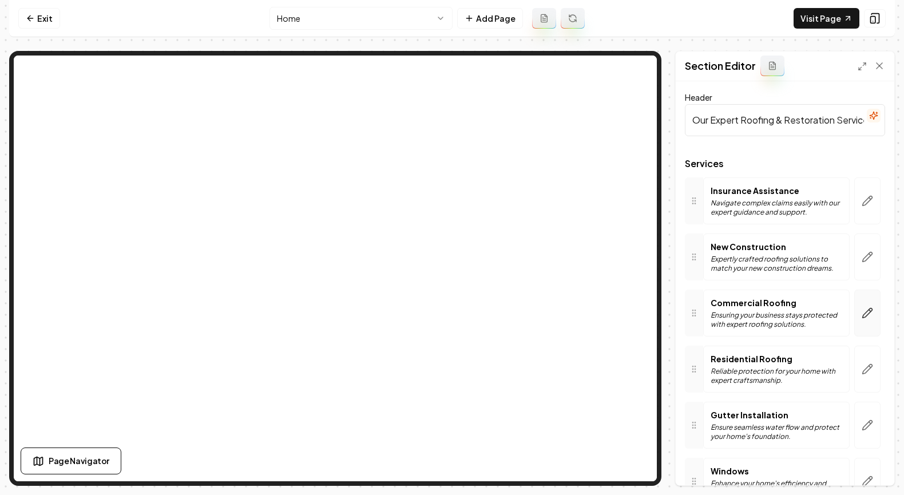
click at [854, 307] on button "button" at bounding box center [867, 313] width 26 height 47
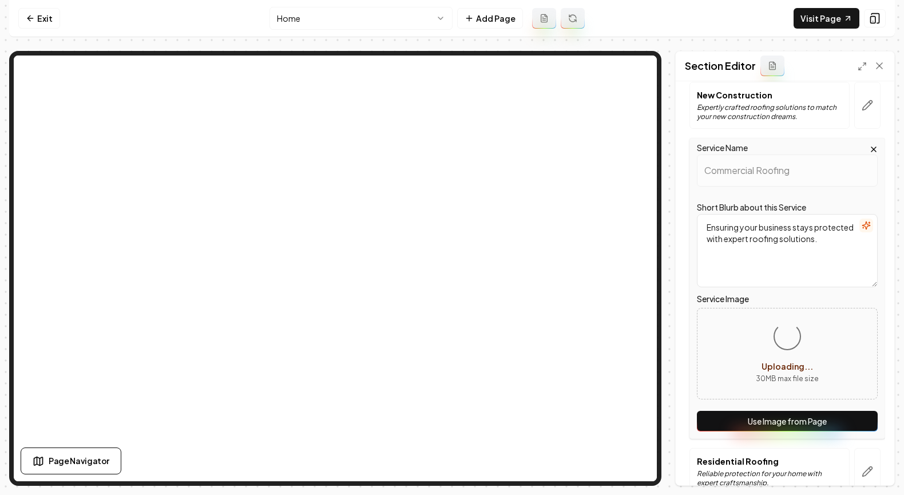
scroll to position [162, 0]
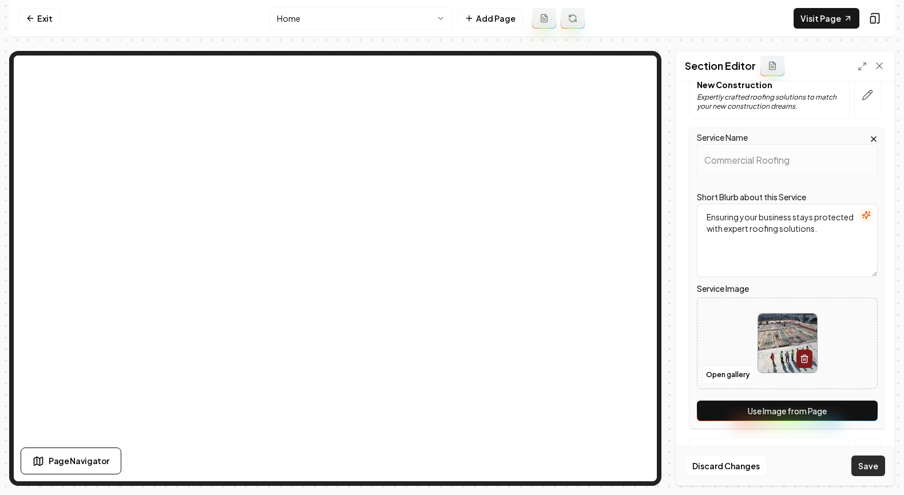
click at [876, 466] on button "Save" at bounding box center [868, 465] width 34 height 21
click at [817, 24] on link "Visit Page" at bounding box center [827, 18] width 66 height 21
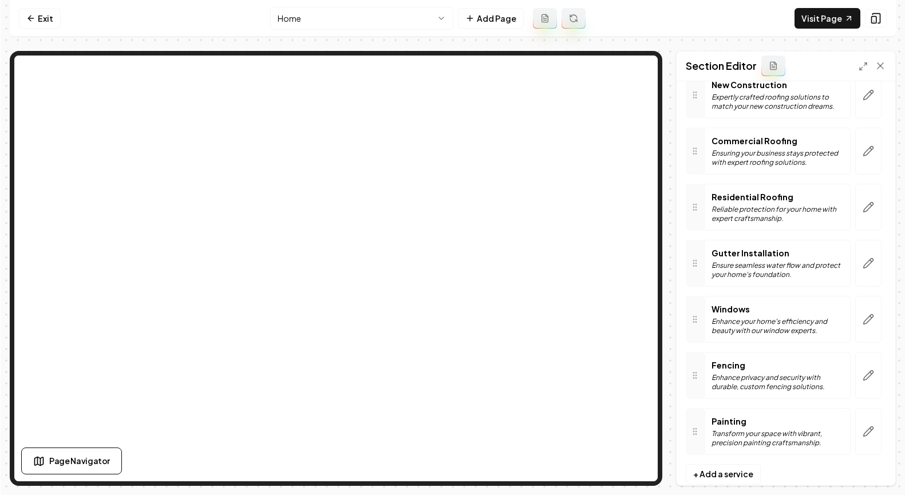
scroll to position [0, 0]
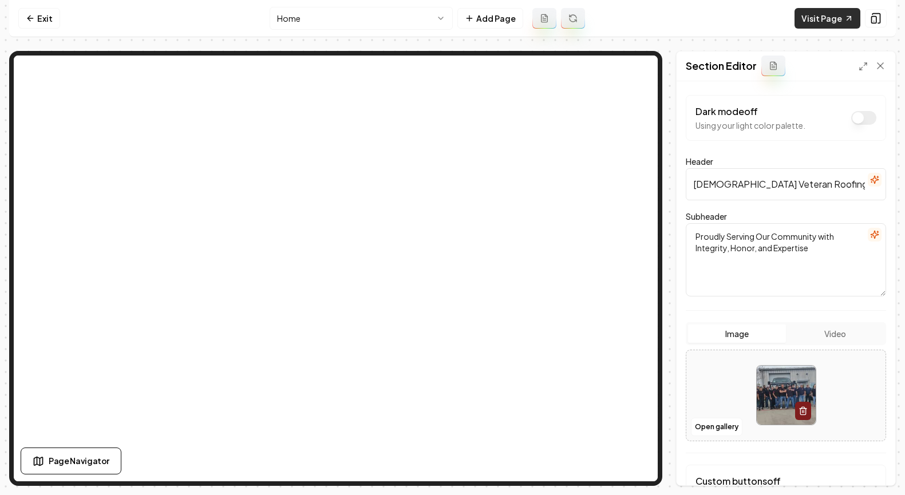
click at [839, 18] on link "Visit Page" at bounding box center [827, 18] width 66 height 21
click at [38, 25] on link "Exit" at bounding box center [39, 18] width 42 height 21
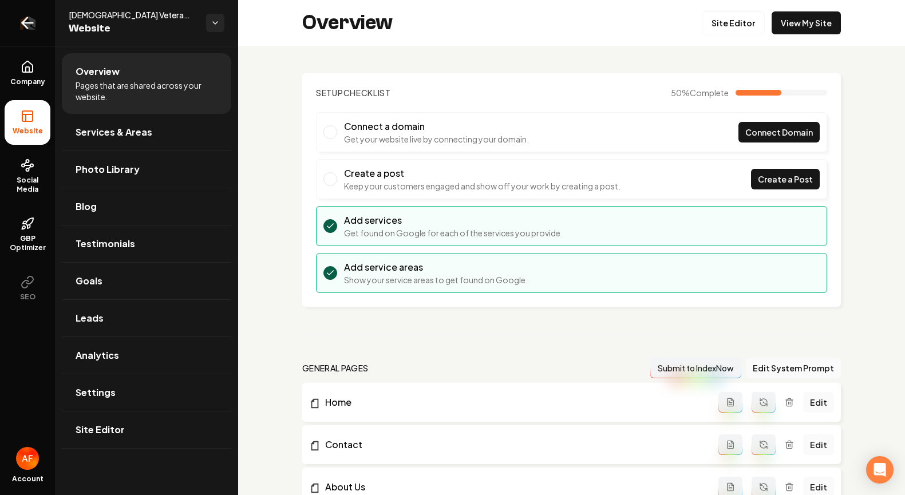
click at [33, 15] on icon "Return to dashboard" at bounding box center [27, 23] width 18 height 18
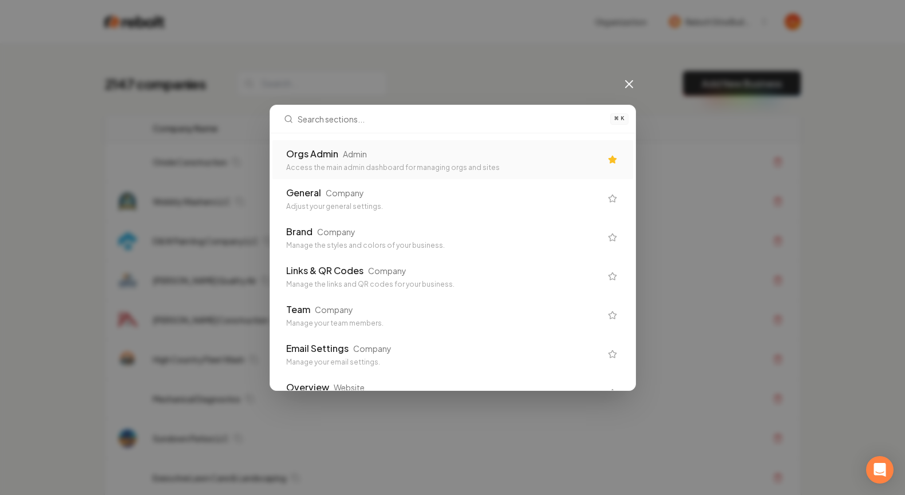
click at [381, 160] on div "Orgs Admin Admin Access the main admin dashboard for managing orgs and sites" at bounding box center [443, 159] width 315 height 25
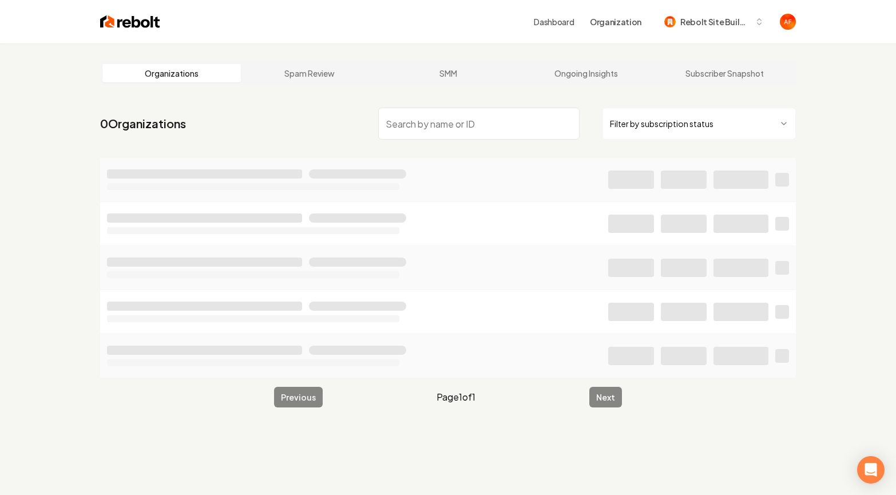
click at [467, 122] on input "search" at bounding box center [478, 124] width 201 height 32
click at [466, 125] on input "cooper" at bounding box center [478, 124] width 201 height 32
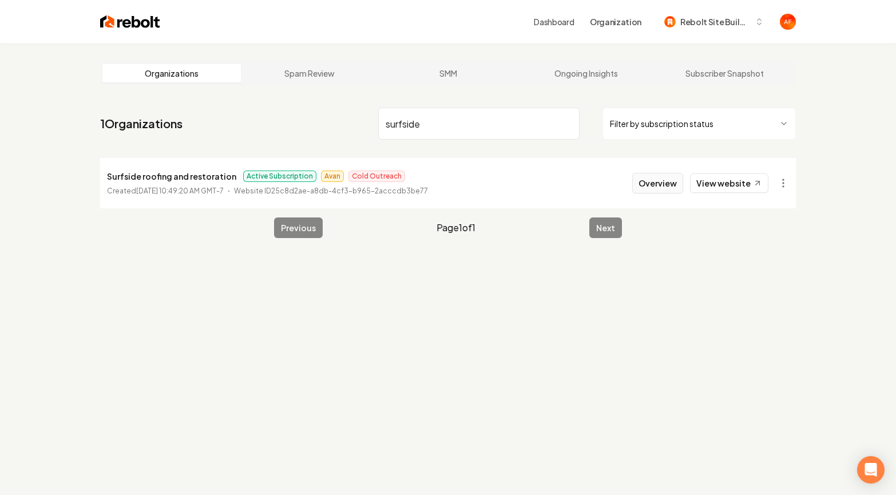
type input "surfside"
click at [649, 184] on button "Overview" at bounding box center [657, 183] width 51 height 21
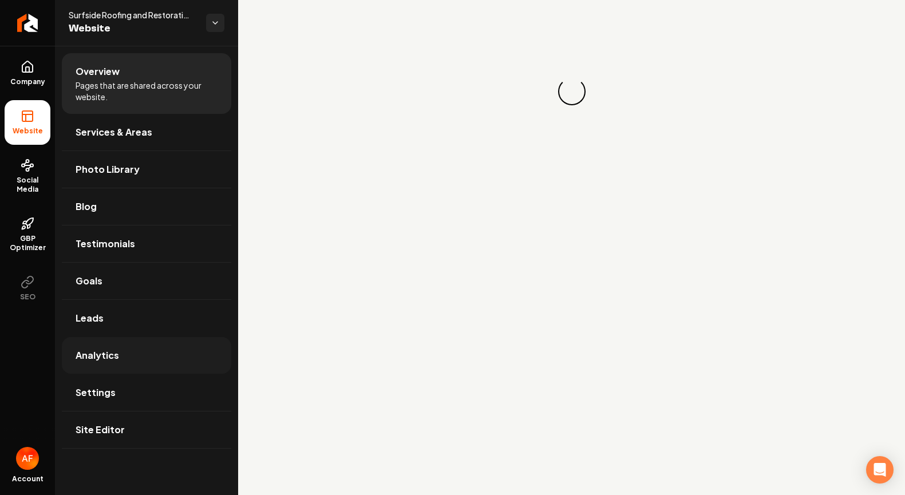
click at [123, 350] on link "Analytics" at bounding box center [146, 355] width 169 height 37
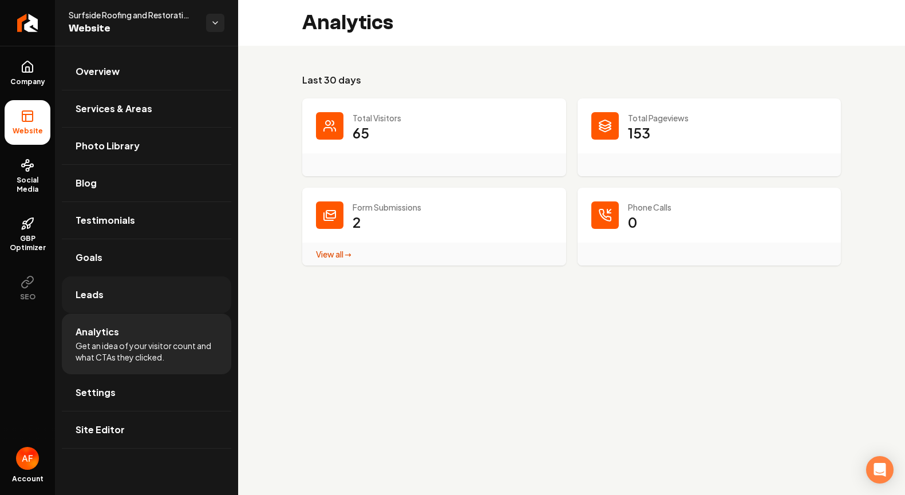
click at [110, 293] on link "Leads" at bounding box center [146, 294] width 169 height 37
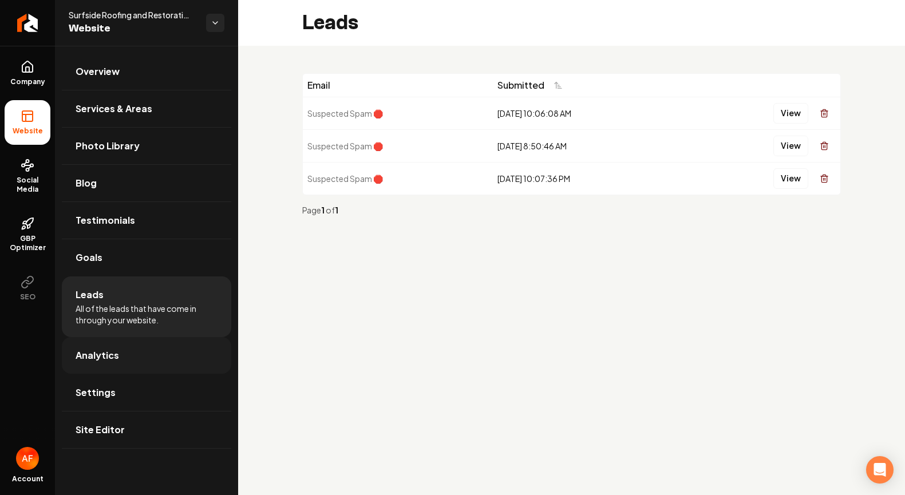
click at [146, 349] on link "Analytics" at bounding box center [146, 355] width 169 height 37
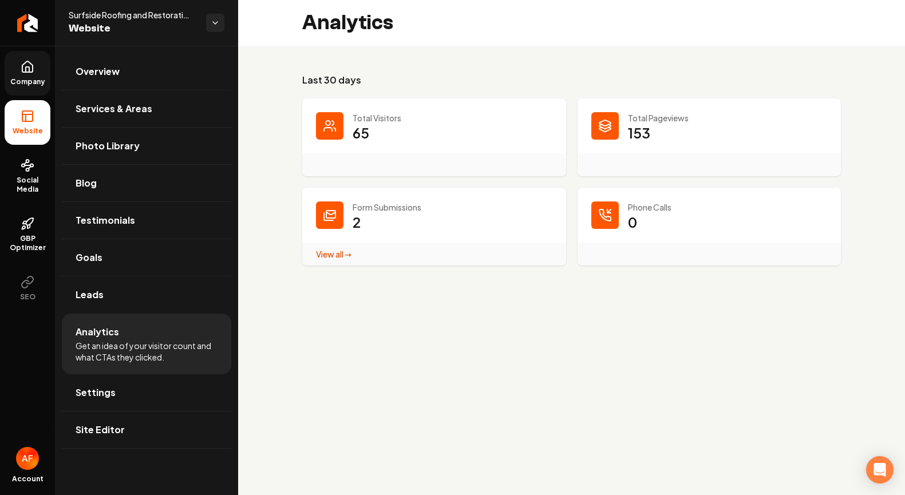
click at [35, 75] on link "Company" at bounding box center [28, 73] width 46 height 45
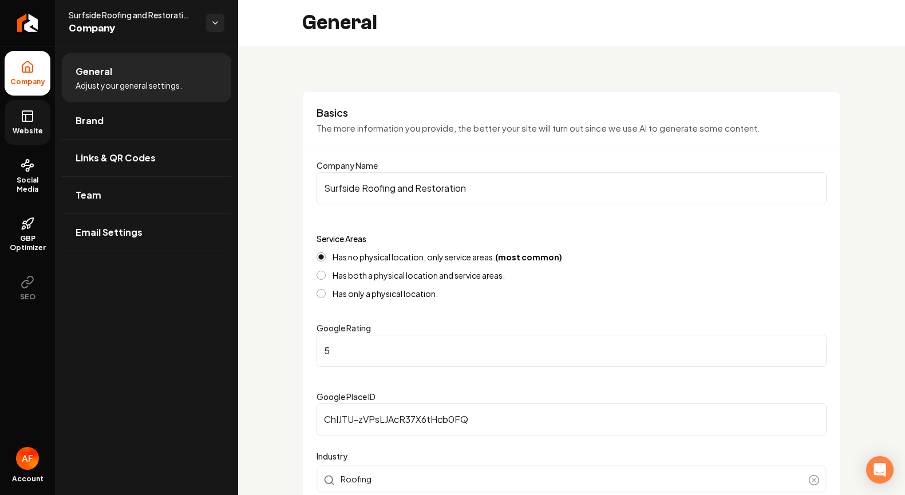
click at [23, 117] on icon at bounding box center [28, 116] width 14 height 14
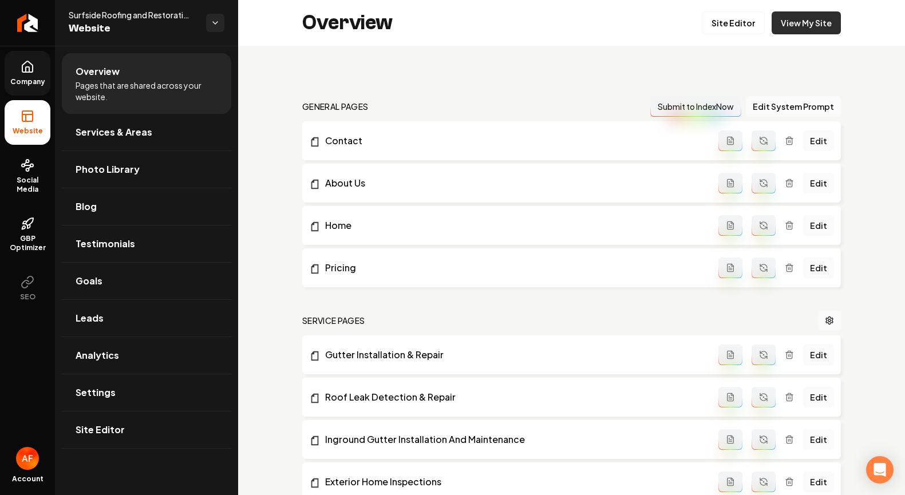
click at [803, 25] on link "View My Site" at bounding box center [805, 22] width 69 height 23
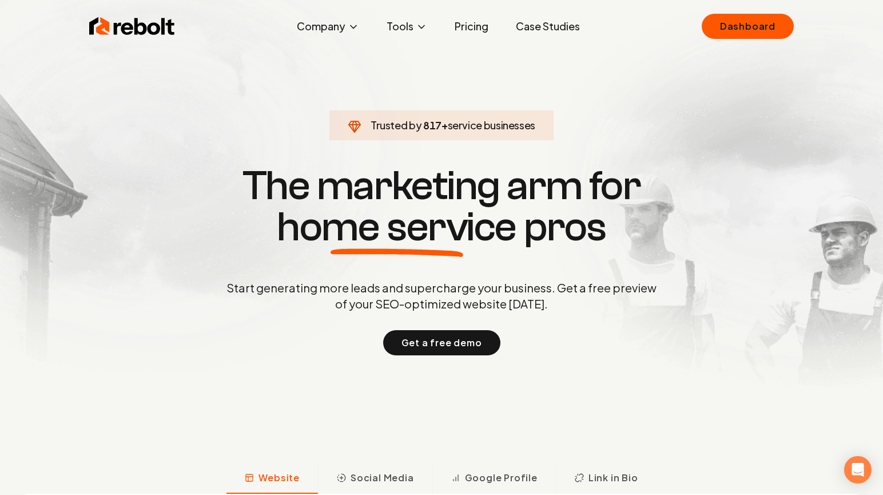
click at [475, 29] on link "Pricing" at bounding box center [472, 26] width 52 height 23
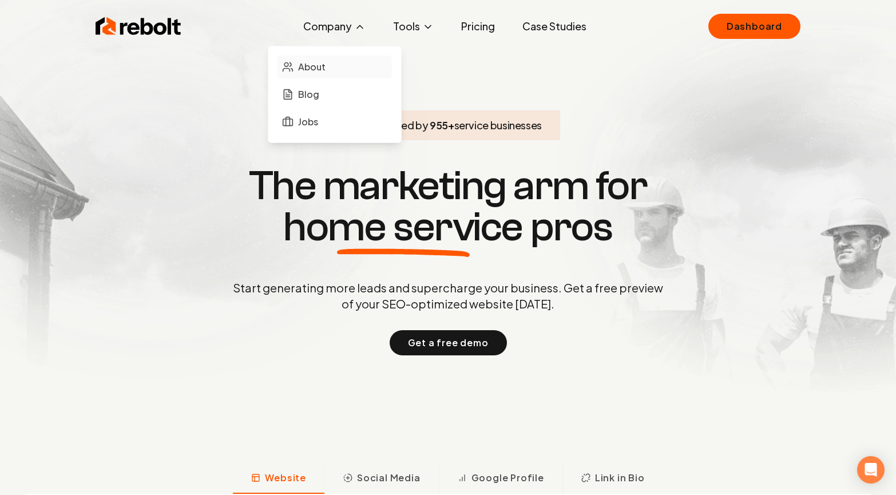
click at [296, 74] on link "About" at bounding box center [334, 66] width 114 height 23
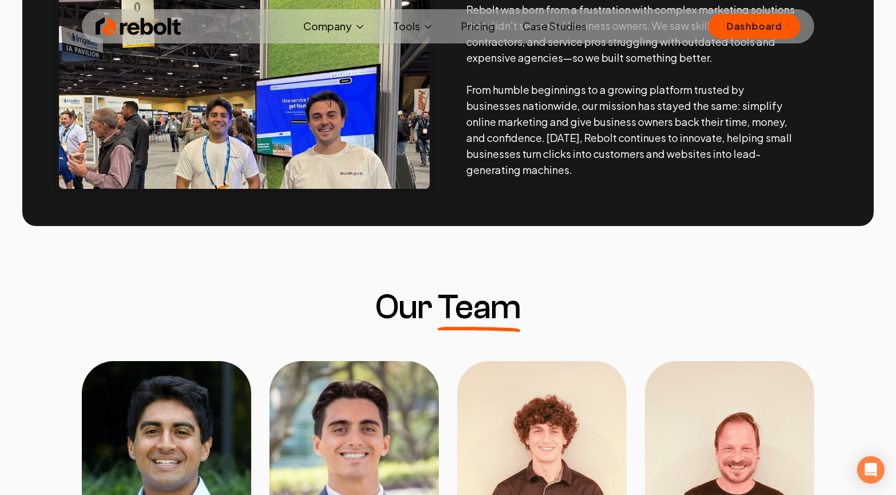
scroll to position [743, 0]
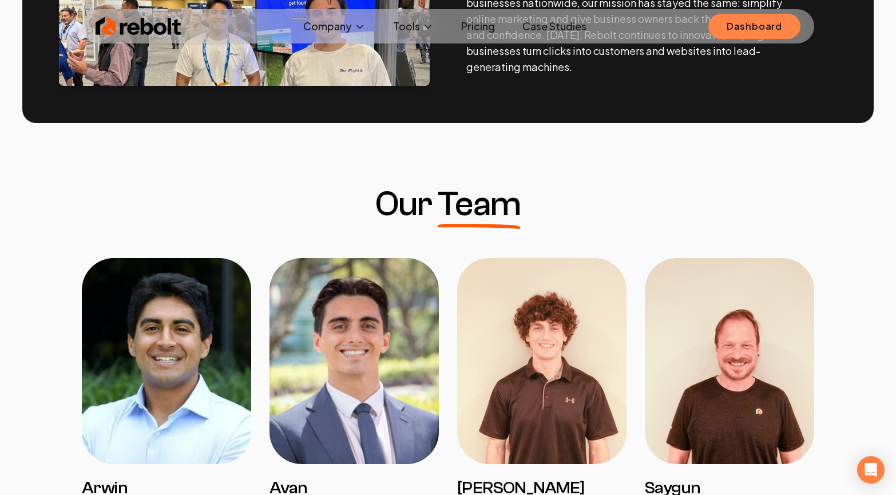
click at [758, 37] on link "Dashboard" at bounding box center [754, 26] width 92 height 25
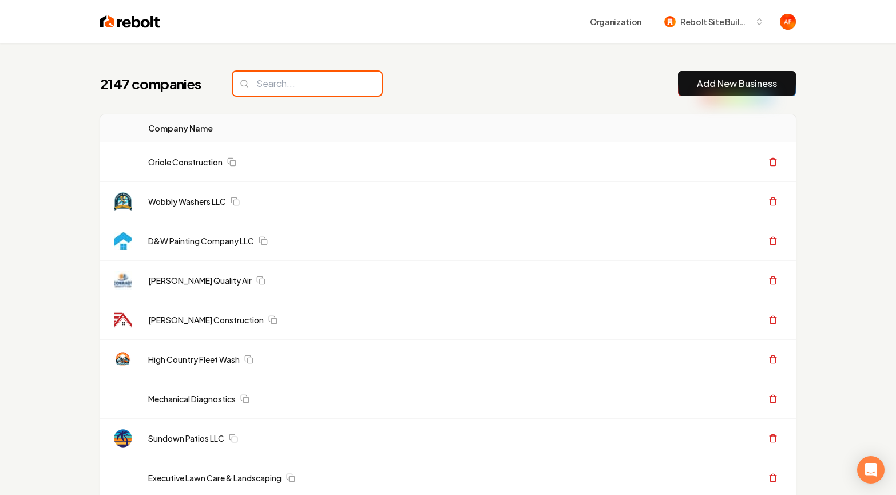
click at [310, 72] on input "search" at bounding box center [307, 84] width 149 height 24
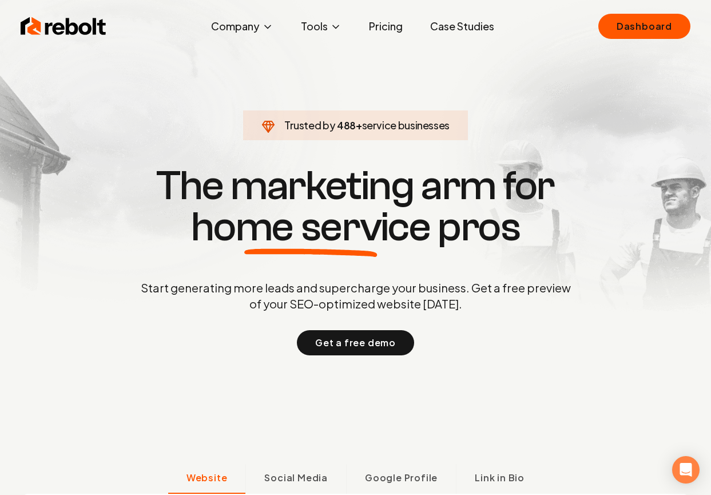
click at [612, 34] on link "Dashboard" at bounding box center [644, 26] width 92 height 25
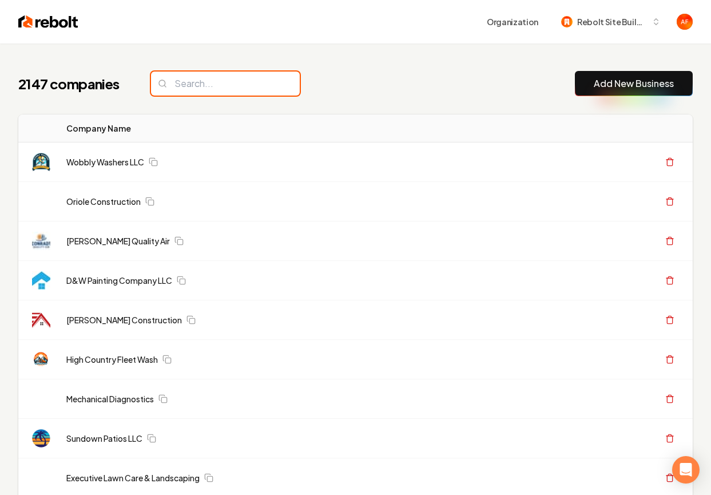
click at [221, 93] on input "search" at bounding box center [225, 84] width 149 height 24
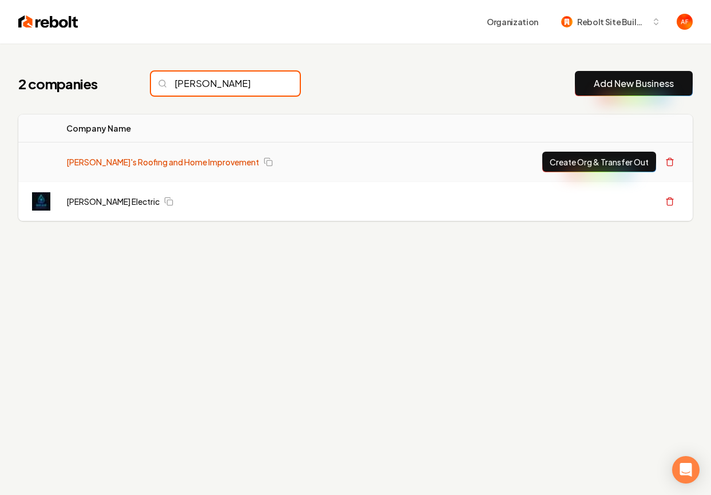
type input "brian"
click at [183, 161] on link "Brian's Roofing and Home Improvement" at bounding box center [162, 161] width 193 height 11
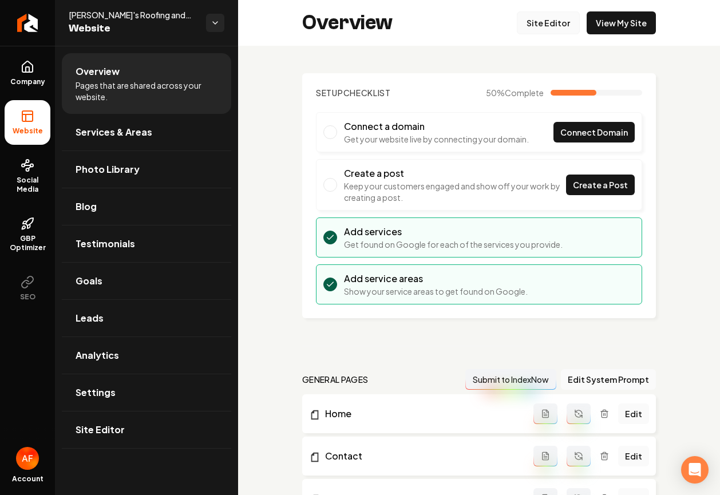
click at [536, 23] on link "Site Editor" at bounding box center [548, 22] width 63 height 23
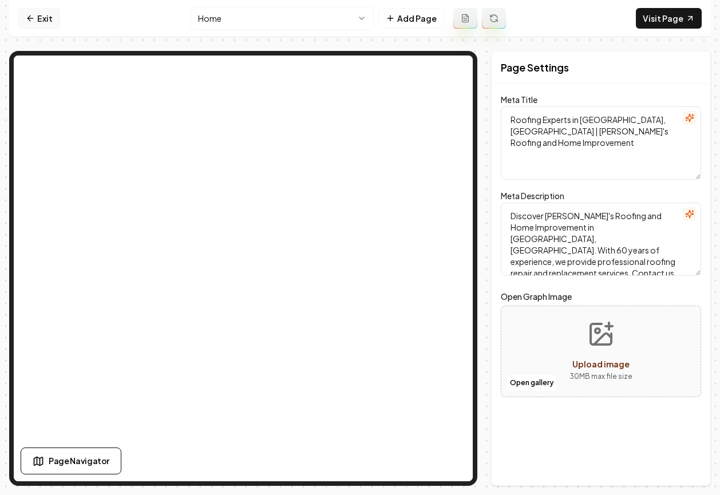
click at [21, 10] on link "Exit" at bounding box center [39, 18] width 42 height 21
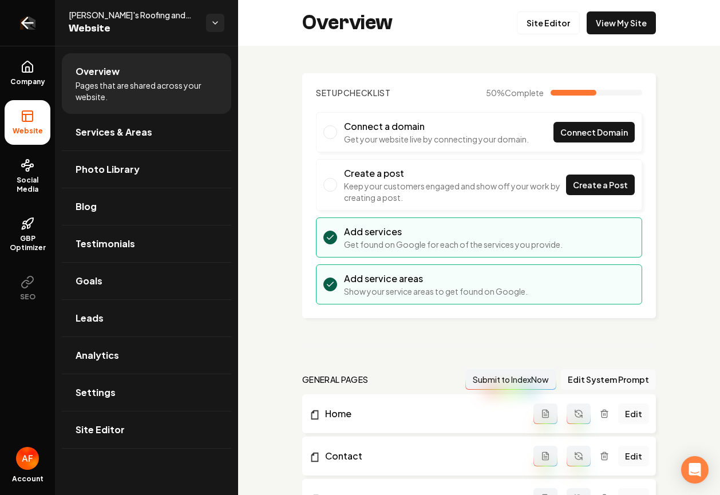
click at [15, 22] on link "Return to dashboard" at bounding box center [27, 23] width 55 height 46
